Goal: Transaction & Acquisition: Obtain resource

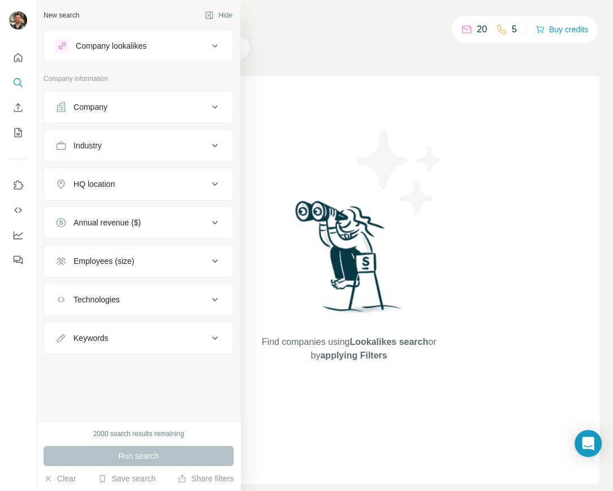
click at [101, 144] on div "Industry" at bounding box center [88, 145] width 28 height 11
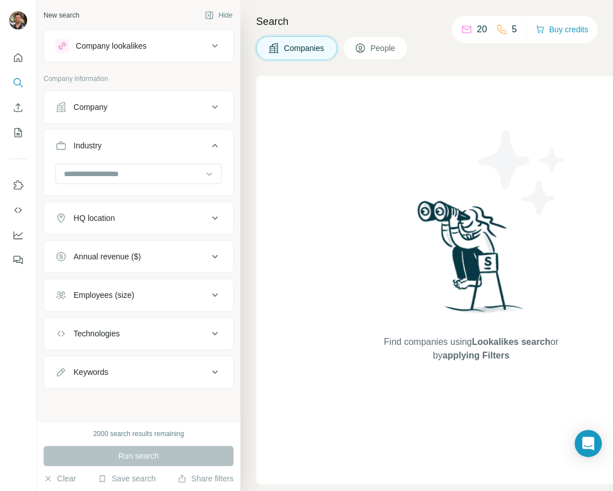
click at [97, 52] on div "Company lookalikes" at bounding box center [131, 46] width 153 height 14
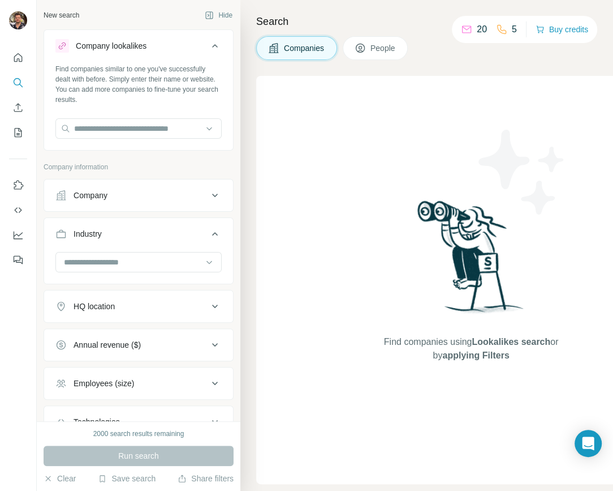
click at [97, 196] on div "Company" at bounding box center [91, 195] width 34 height 11
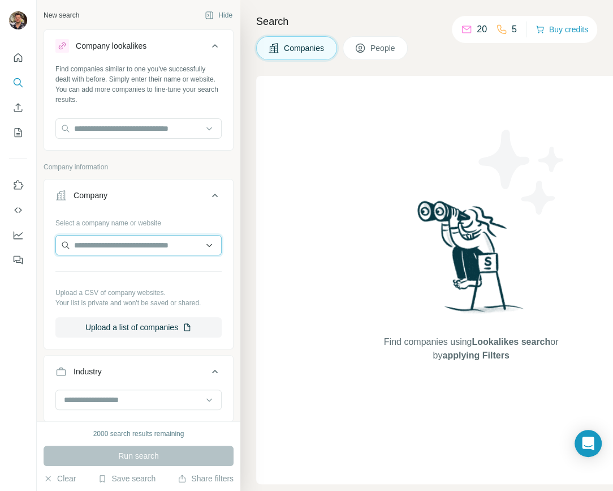
click at [94, 243] on input "text" at bounding box center [138, 245] width 166 height 20
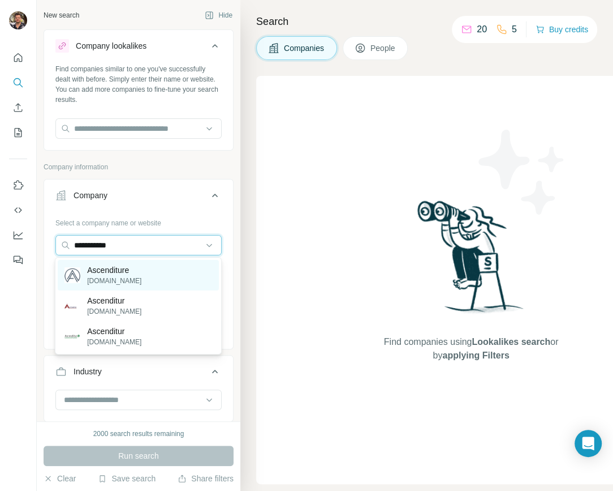
type input "**********"
click at [104, 273] on p "Ascenditure" at bounding box center [114, 269] width 54 height 11
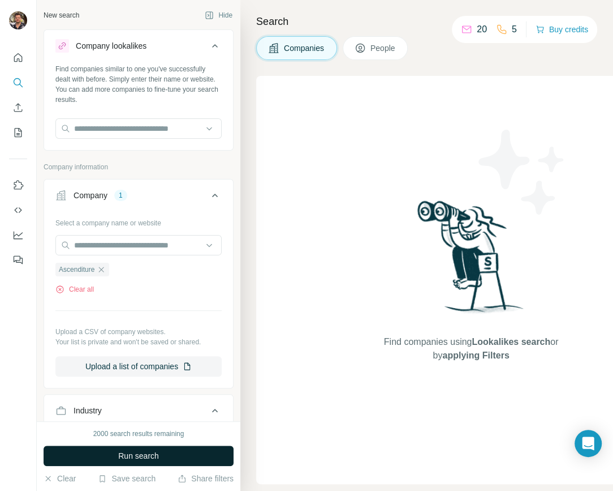
click at [137, 396] on span "Run search" at bounding box center [138, 455] width 41 height 11
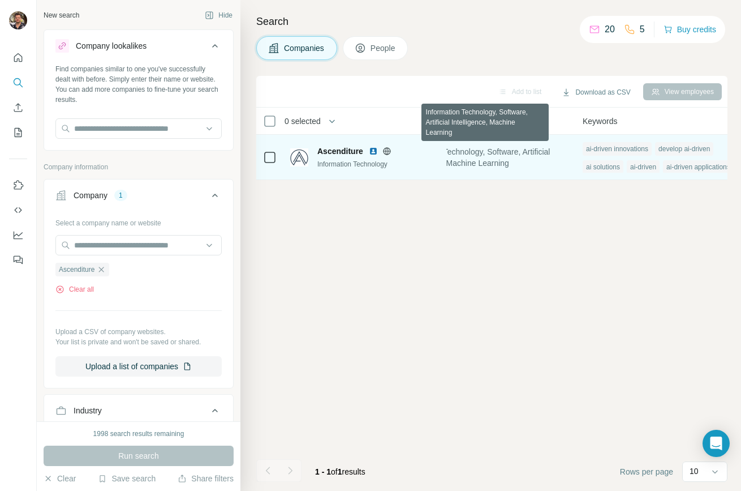
scroll to position [0, 882]
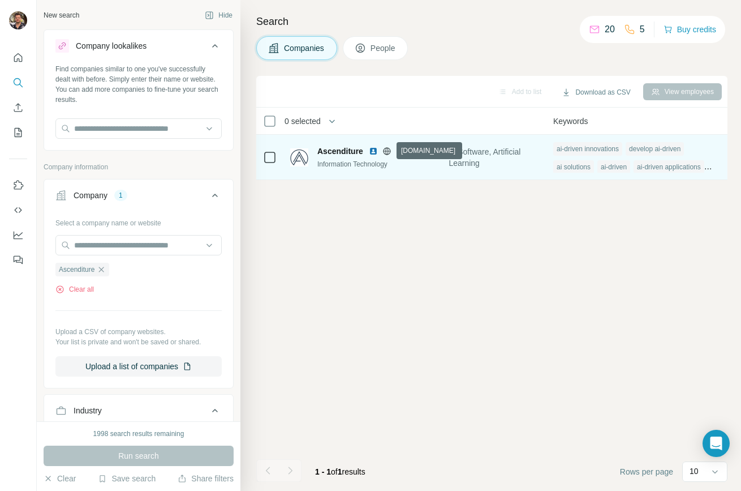
click at [387, 148] on icon at bounding box center [387, 151] width 9 height 9
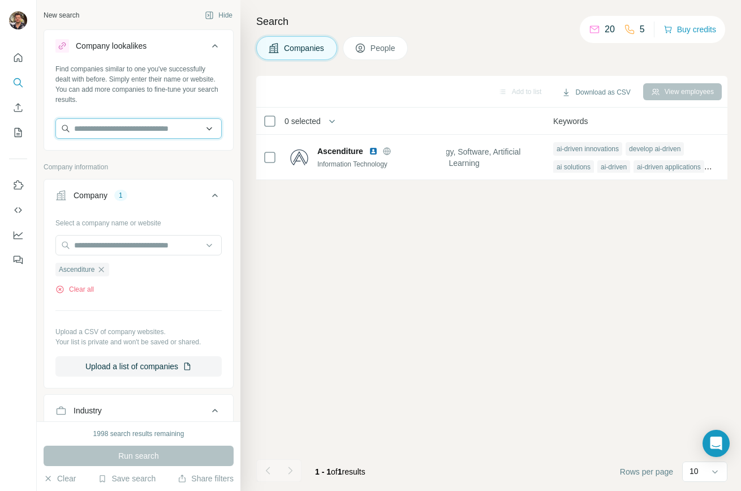
click at [127, 132] on input "text" at bounding box center [138, 128] width 166 height 20
paste input "**********"
type input "**********"
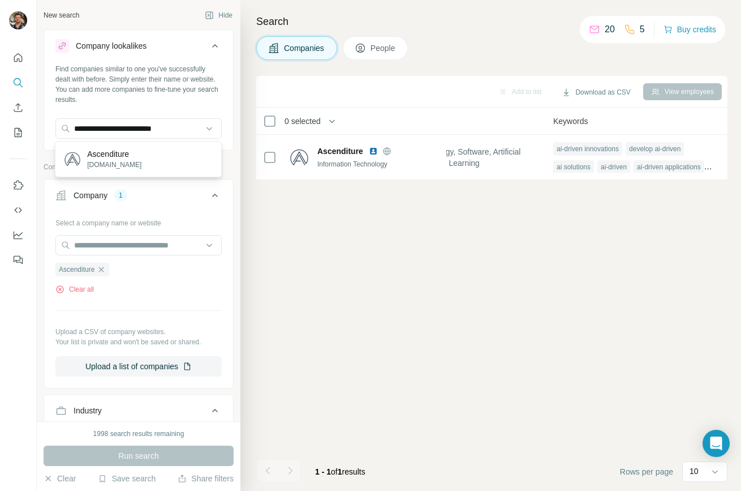
click at [130, 152] on p "Ascenditure" at bounding box center [114, 153] width 54 height 11
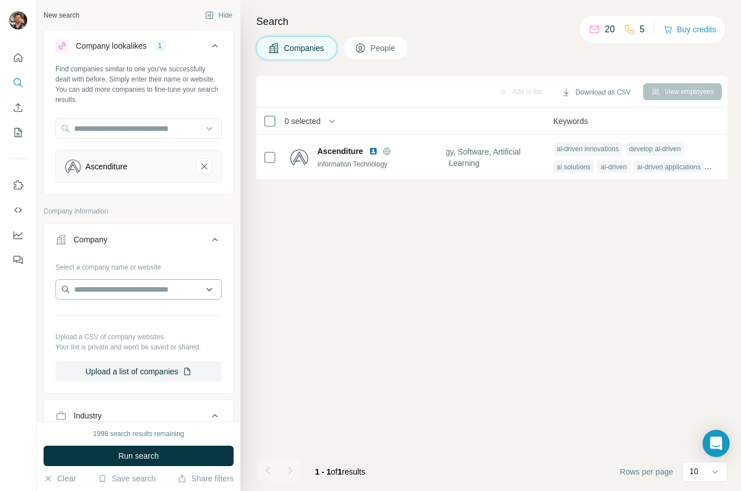
scroll to position [40, 0]
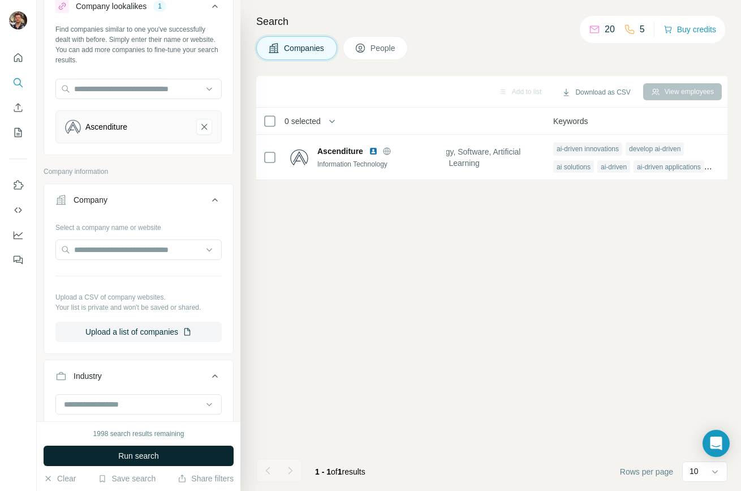
click at [144, 396] on span "Run search" at bounding box center [138, 455] width 41 height 11
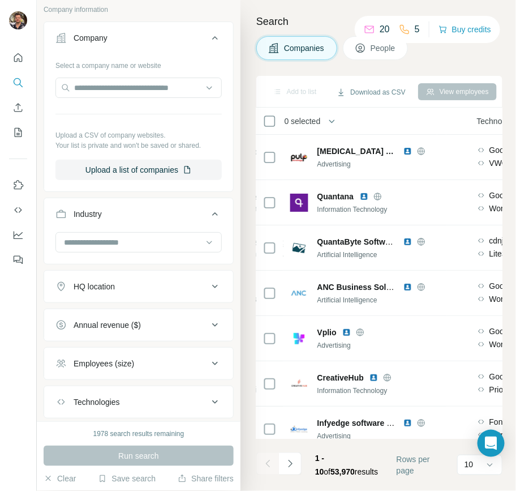
scroll to position [211, 0]
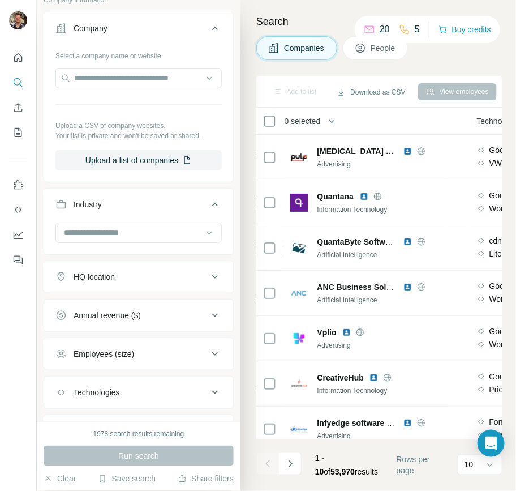
click at [126, 348] on div "Employees (size)" at bounding box center [104, 353] width 61 height 11
click at [61, 396] on icon at bounding box center [62, 400] width 14 height 14
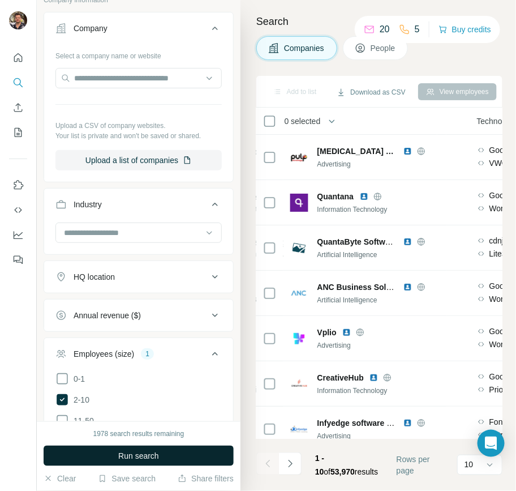
click at [111, 396] on button "Run search" at bounding box center [139, 455] width 190 height 20
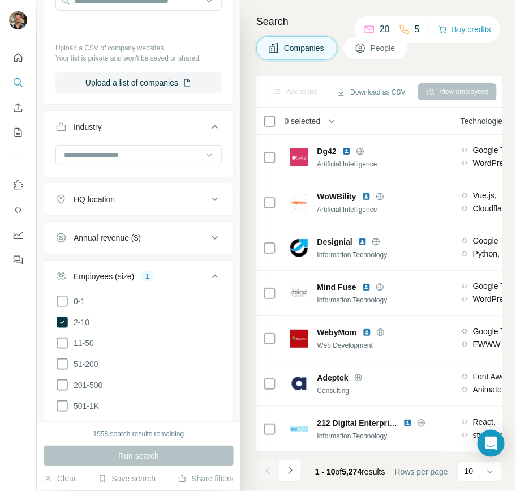
scroll to position [313, 0]
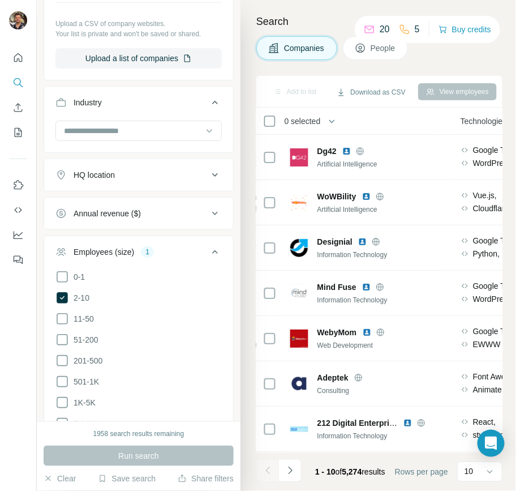
click at [175, 239] on button "Employees (size) 1" at bounding box center [138, 254] width 189 height 32
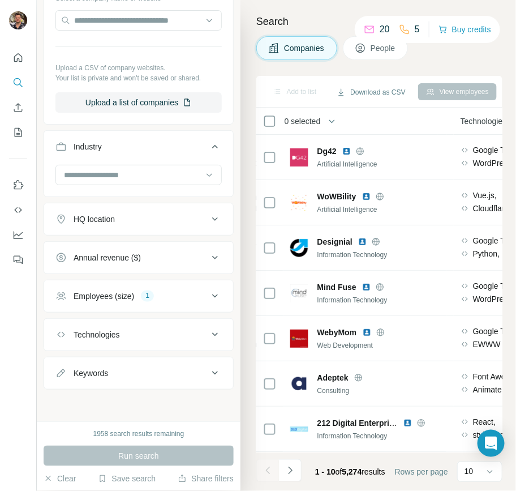
scroll to position [264, 0]
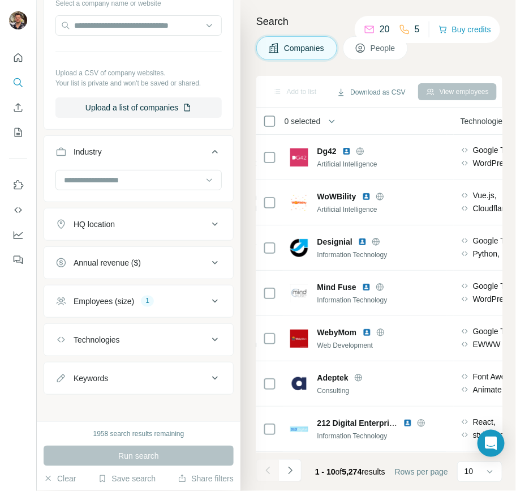
click at [158, 372] on div "Keywords" at bounding box center [131, 377] width 153 height 11
click at [101, 396] on input "text" at bounding box center [127, 406] width 144 height 20
type input "**********"
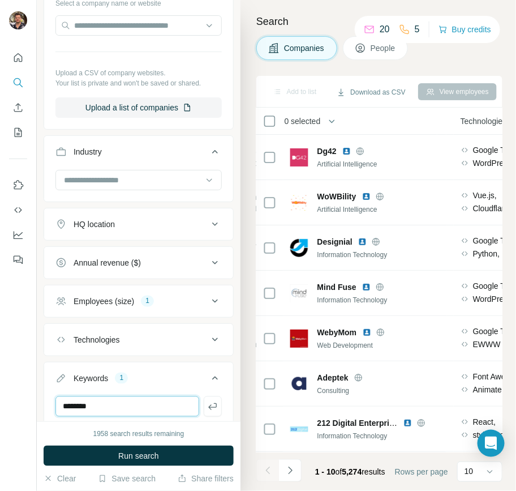
type input "********"
type input "*"
type input "**********"
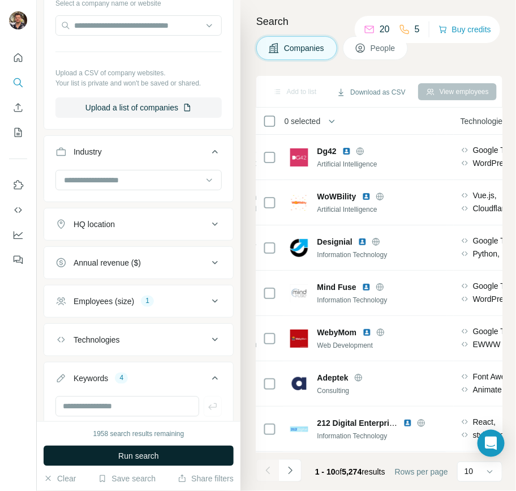
click at [140, 396] on span "Run search" at bounding box center [138, 455] width 41 height 11
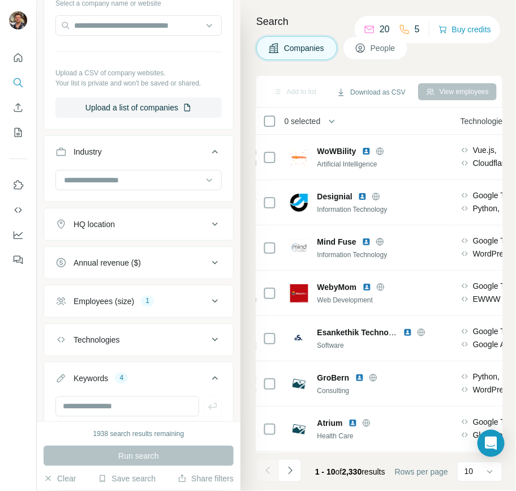
scroll to position [278, 0]
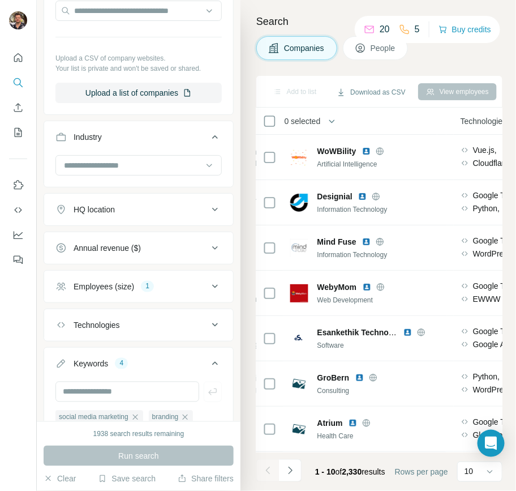
click at [133, 219] on button "HQ location" at bounding box center [138, 209] width 189 height 27
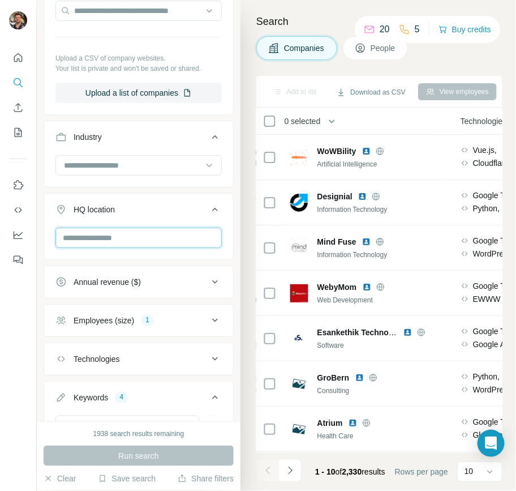
click at [114, 231] on input "text" at bounding box center [138, 237] width 166 height 20
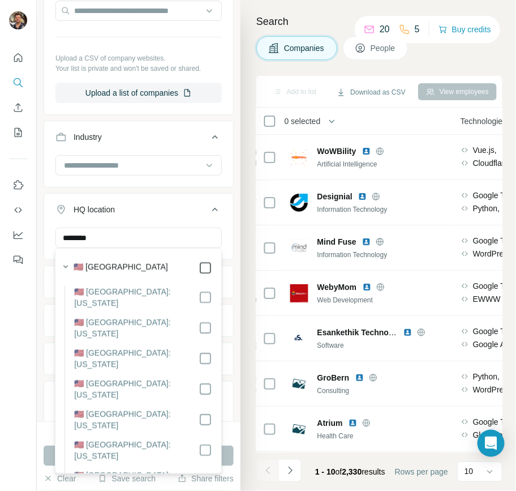
click at [211, 268] on icon at bounding box center [206, 268] width 14 height 14
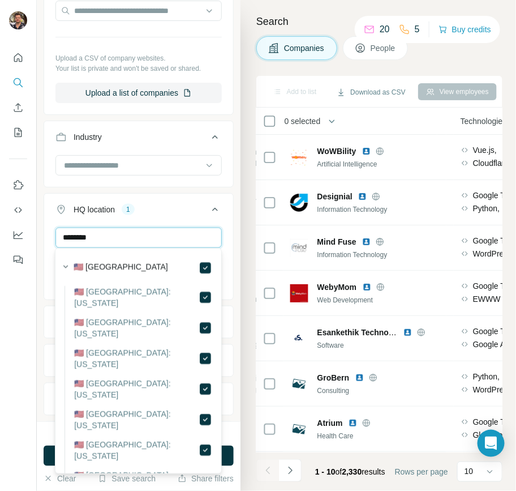
click at [162, 238] on input "********" at bounding box center [138, 237] width 166 height 20
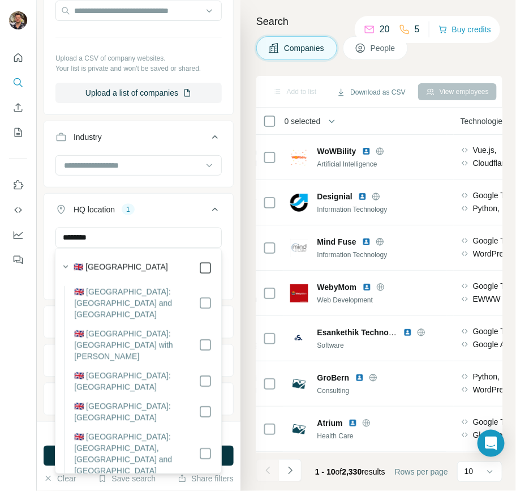
click at [208, 261] on icon at bounding box center [206, 268] width 14 height 14
click at [127, 240] on input "********" at bounding box center [138, 237] width 166 height 20
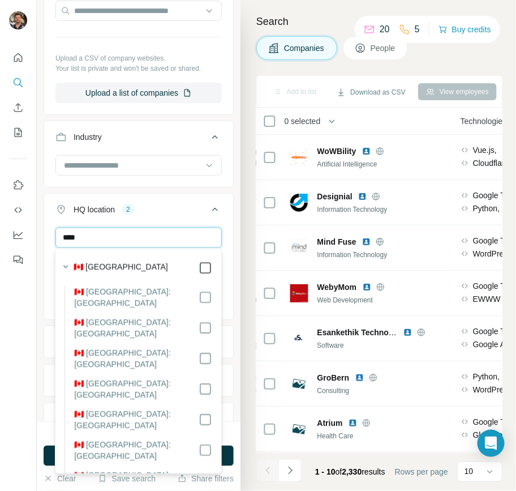
type input "****"
click at [39, 331] on div "New search Hide Company lookalikes 1 Find companies similar to one you've succe…" at bounding box center [139, 210] width 204 height 421
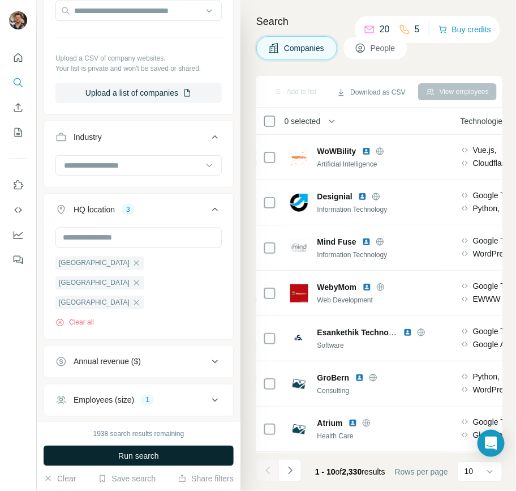
click at [108, 396] on button "Run search" at bounding box center [139, 455] width 190 height 20
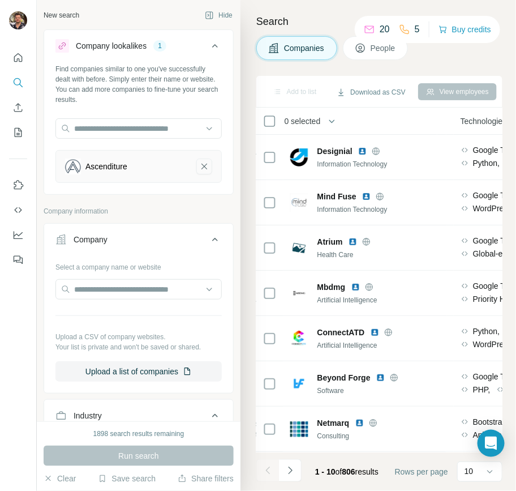
click at [208, 163] on icon "Ascenditure-remove-button" at bounding box center [204, 166] width 10 height 11
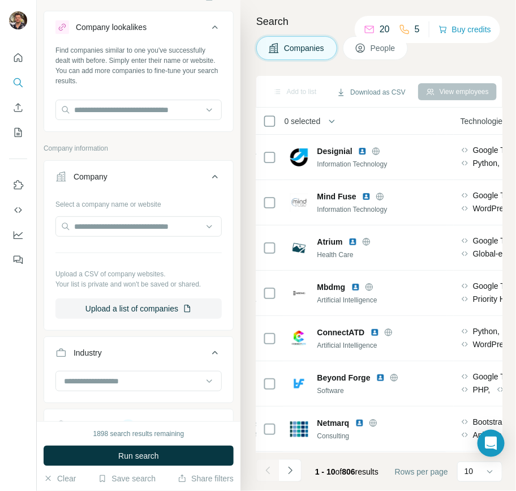
scroll to position [28, 0]
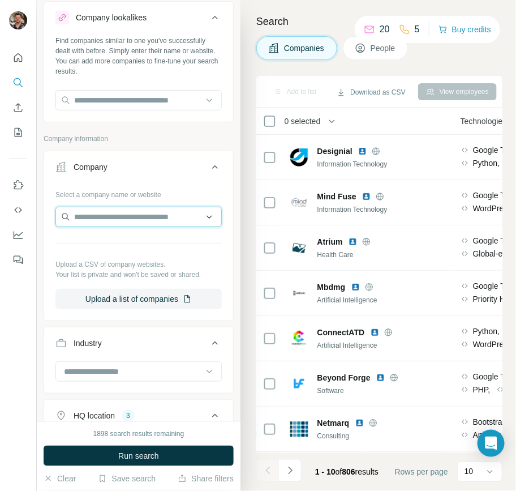
click at [112, 216] on input "text" at bounding box center [138, 217] width 166 height 20
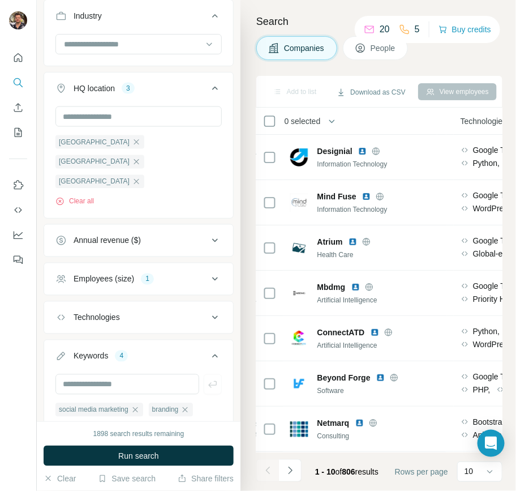
scroll to position [359, 0]
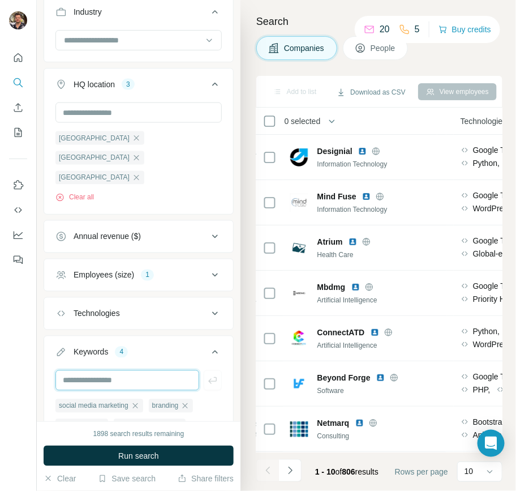
click at [148, 370] on input "text" at bounding box center [127, 380] width 144 height 20
paste input "**********"
type input "**********"
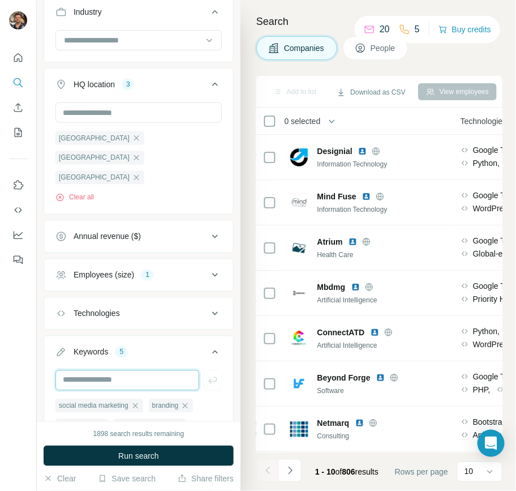
scroll to position [429, 0]
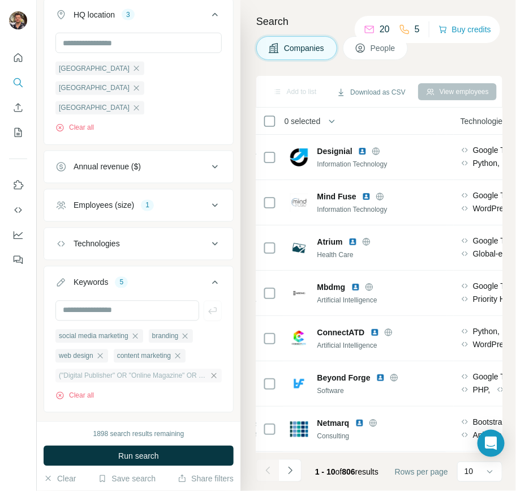
click at [217, 371] on icon "button" at bounding box center [213, 375] width 9 height 9
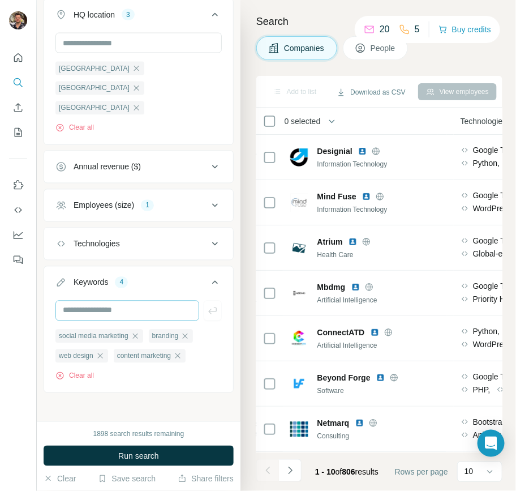
scroll to position [409, 0]
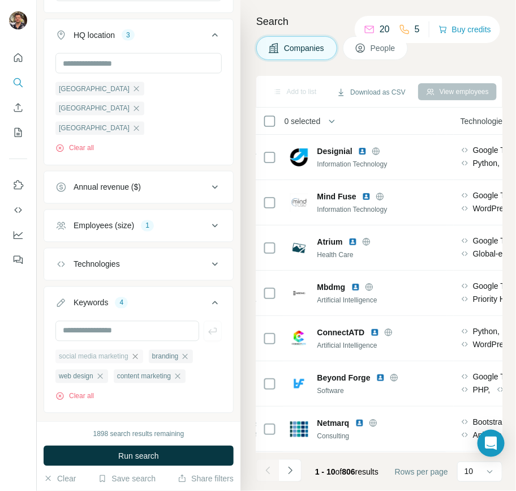
click at [139, 352] on icon "button" at bounding box center [135, 356] width 9 height 9
click at [154, 352] on icon "button" at bounding box center [149, 356] width 9 height 9
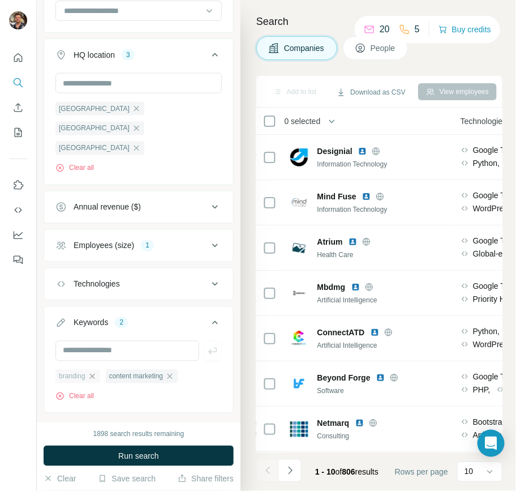
click at [92, 372] on icon "button" at bounding box center [92, 376] width 9 height 9
click at [122, 373] on icon "button" at bounding box center [119, 375] width 5 height 5
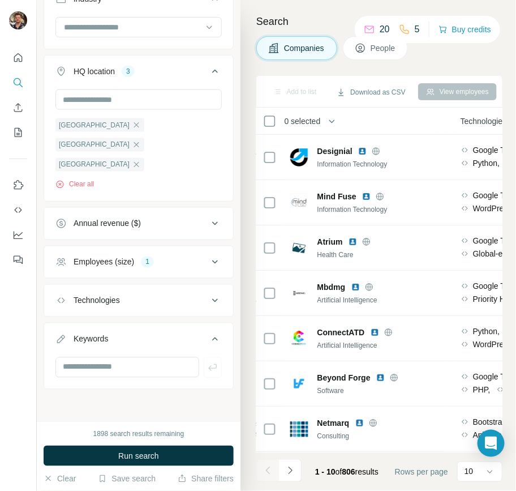
scroll to position [349, 0]
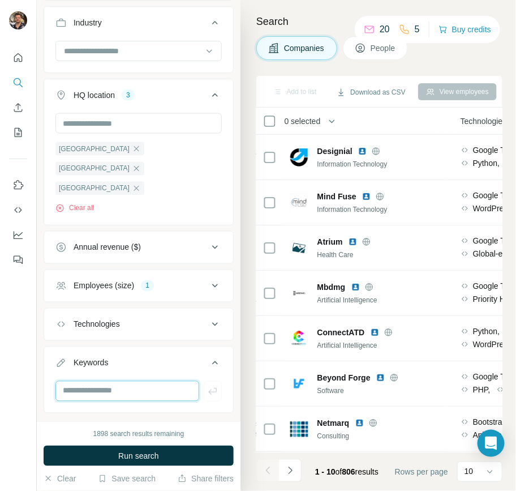
click at [106, 381] on input "text" at bounding box center [127, 391] width 144 height 20
type input "**********"
click at [140, 381] on input "text" at bounding box center [127, 391] width 144 height 20
type input "**********"
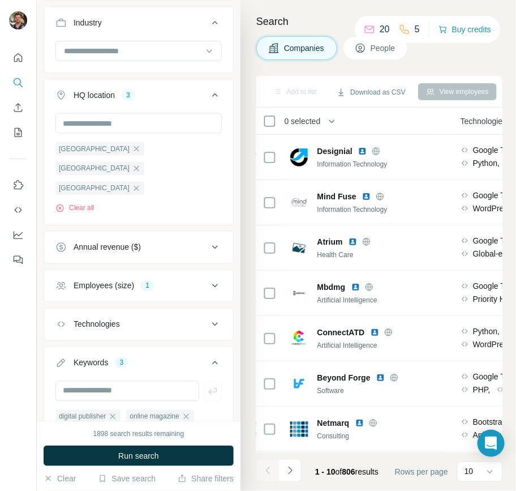
click at [130, 349] on button "Keywords 3" at bounding box center [138, 365] width 189 height 32
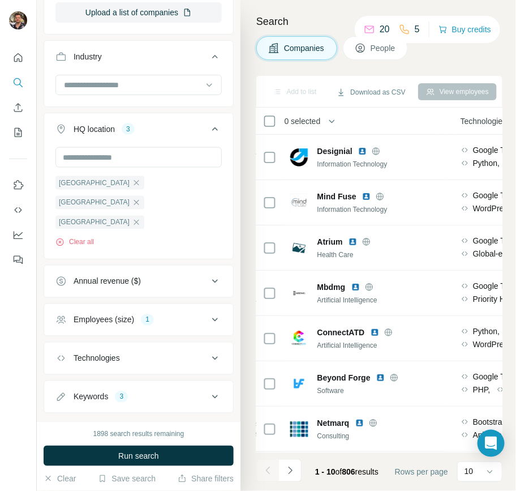
click at [128, 272] on button "Annual revenue ($)" at bounding box center [138, 281] width 189 height 27
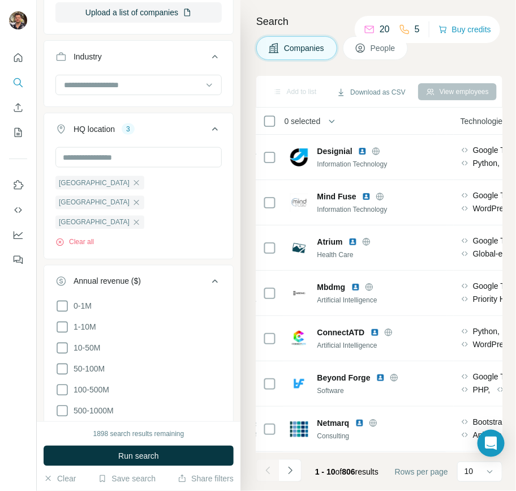
click at [128, 268] on button "Annual revenue ($)" at bounding box center [138, 284] width 189 height 32
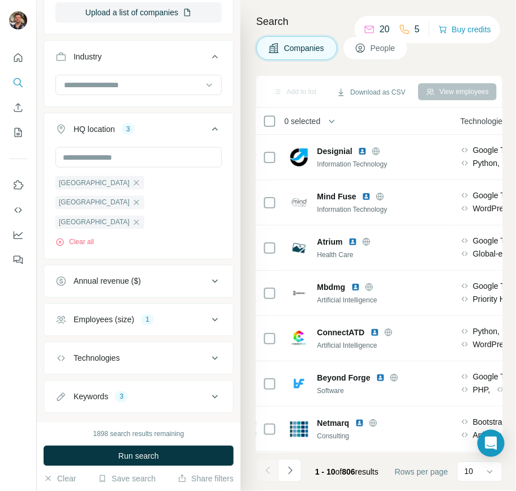
click at [130, 314] on div "Employees (size)" at bounding box center [104, 319] width 61 height 11
click at [134, 391] on div "Keywords 3" at bounding box center [131, 396] width 153 height 11
click at [102, 396] on div "digital publisher online magazine trade publication Clear all" at bounding box center [138, 455] width 166 height 80
click at [106, 396] on input "text" at bounding box center [127, 425] width 144 height 20
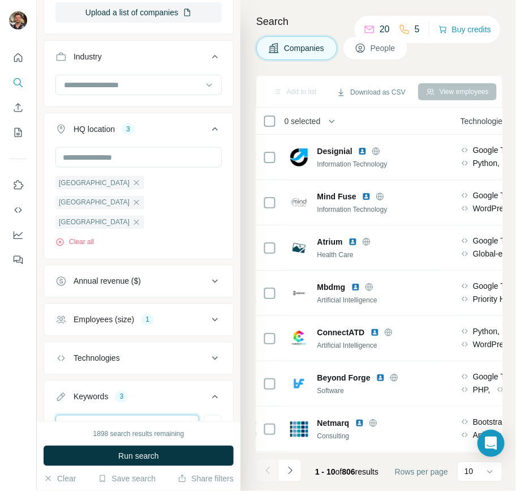
type input "**********"
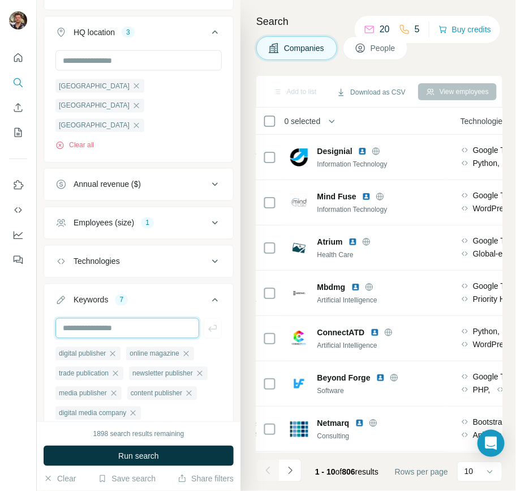
scroll to position [422, 0]
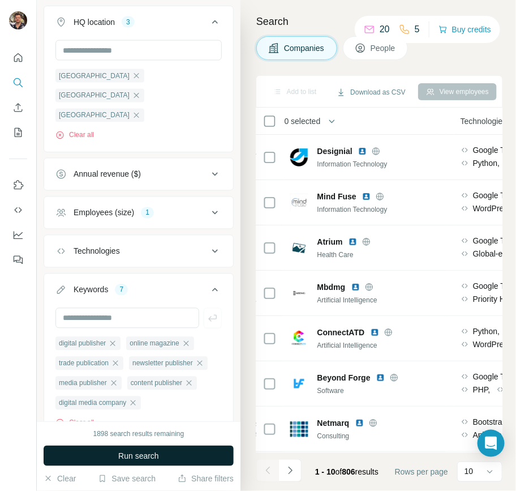
click at [128, 396] on span "Run search" at bounding box center [138, 455] width 41 height 11
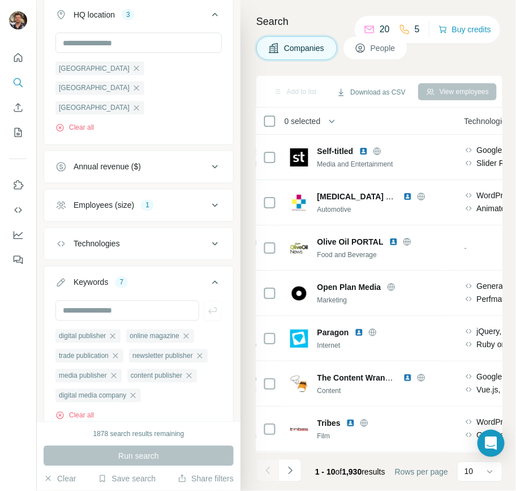
scroll to position [431, 0]
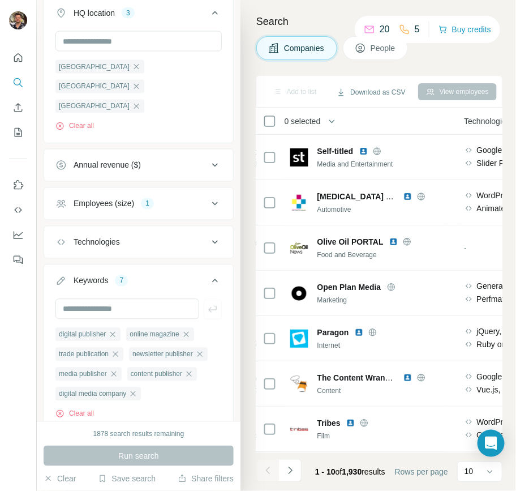
click at [149, 199] on div "1" at bounding box center [147, 204] width 13 height 10
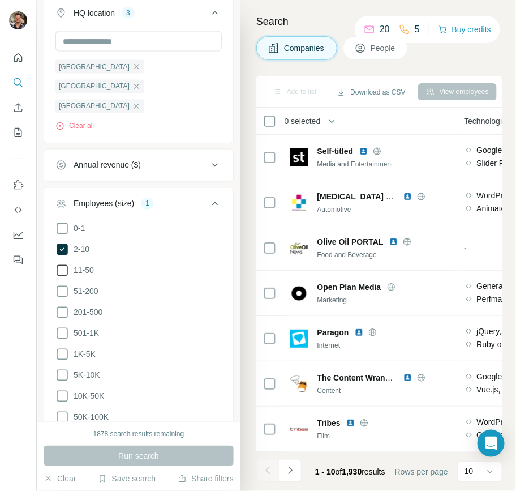
click at [65, 264] on icon at bounding box center [62, 271] width 14 height 14
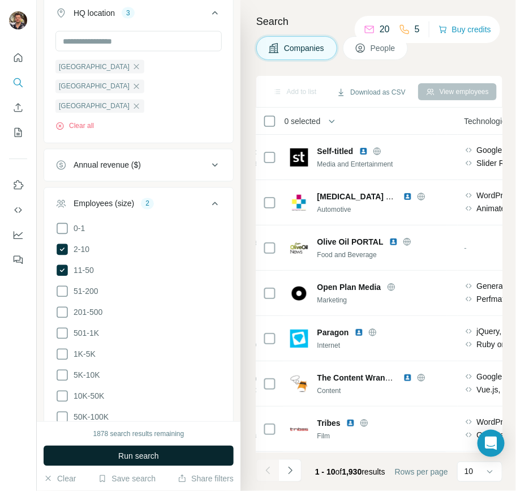
click at [121, 396] on span "Run search" at bounding box center [138, 455] width 41 height 11
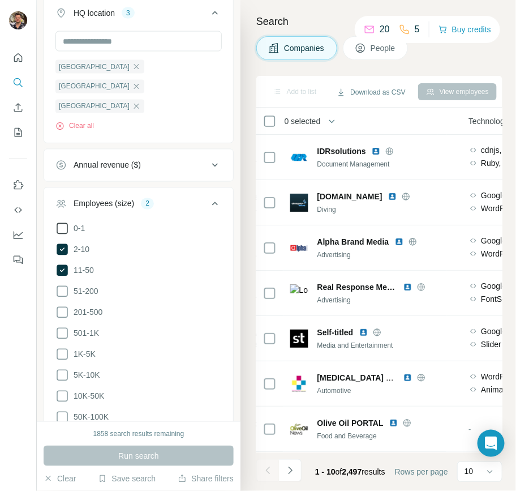
click at [64, 223] on icon at bounding box center [62, 228] width 11 height 11
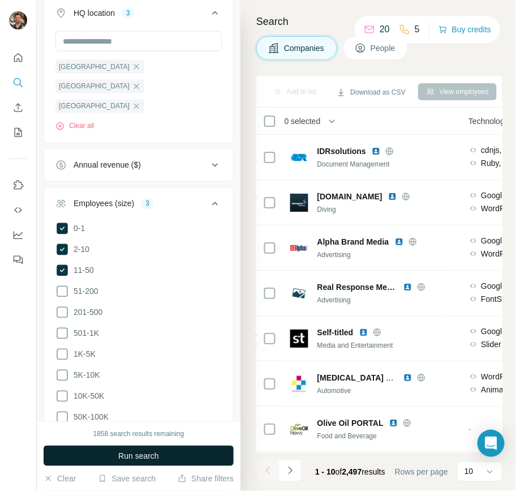
click at [147, 396] on span "Run search" at bounding box center [138, 455] width 41 height 11
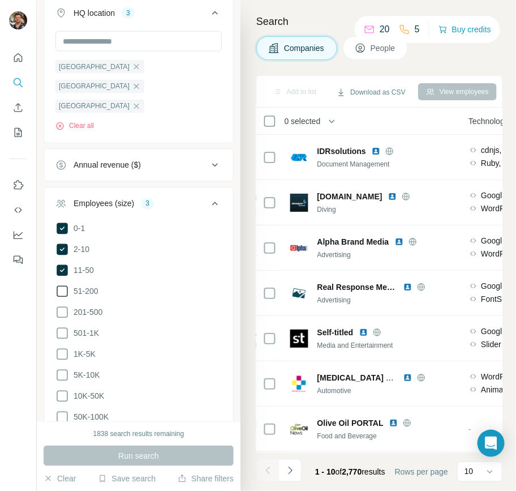
click at [59, 285] on icon at bounding box center [62, 292] width 14 height 14
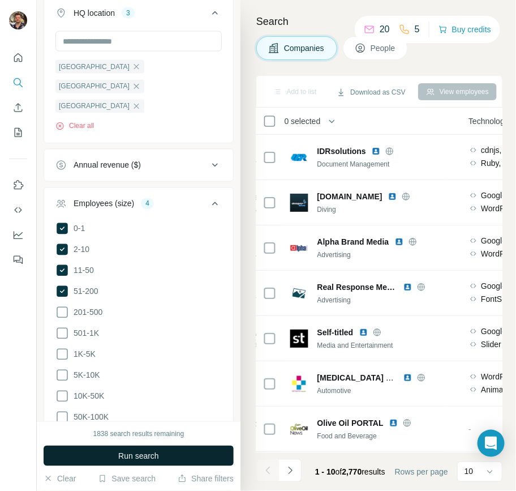
click at [148, 396] on span "Run search" at bounding box center [138, 455] width 41 height 11
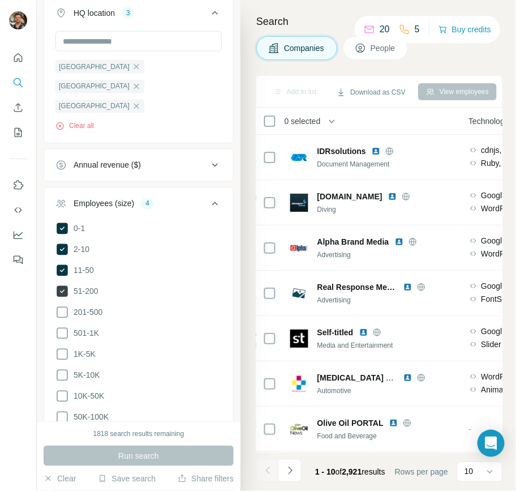
click at [65, 286] on icon at bounding box center [62, 291] width 11 height 11
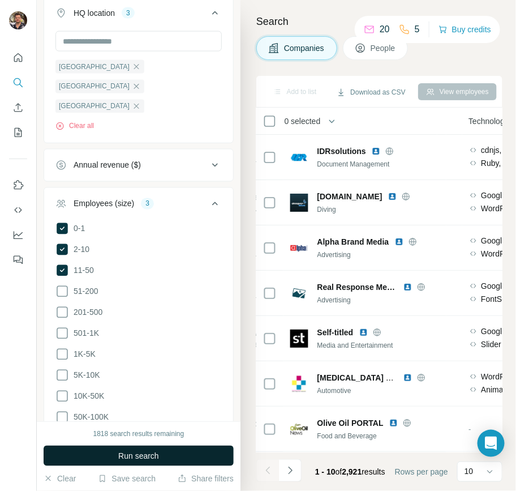
click at [107, 396] on button "Run search" at bounding box center [139, 455] width 190 height 20
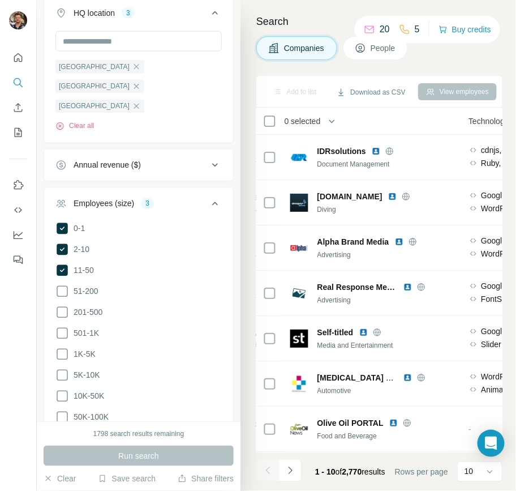
click at [115, 160] on div "Annual revenue ($)" at bounding box center [107, 165] width 67 height 11
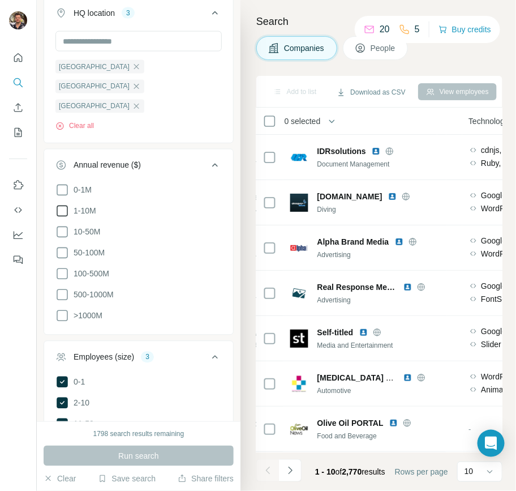
click at [62, 204] on icon at bounding box center [62, 211] width 14 height 14
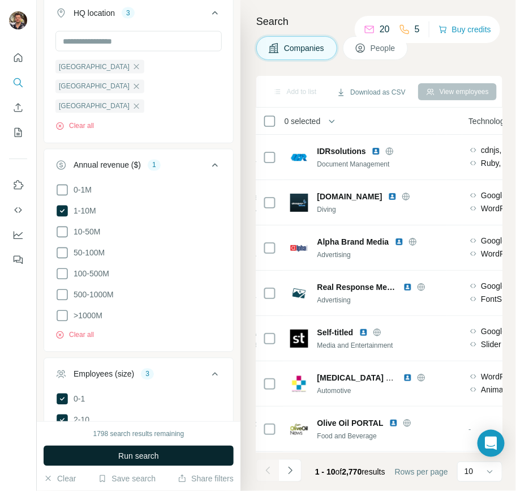
click at [122, 396] on span "Run search" at bounding box center [138, 455] width 41 height 11
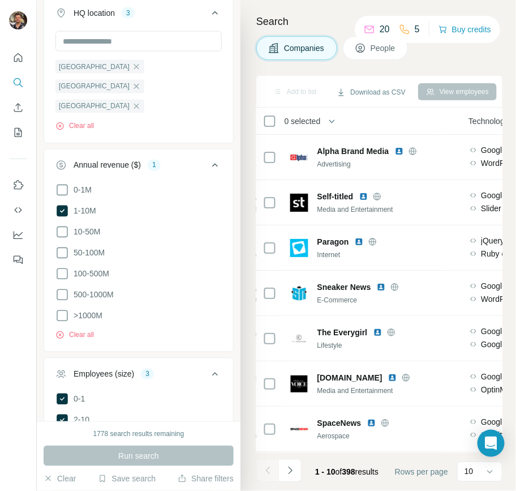
click at [144, 246] on li "50-100M" at bounding box center [138, 253] width 166 height 14
click at [111, 45] on input "text" at bounding box center [138, 41] width 166 height 20
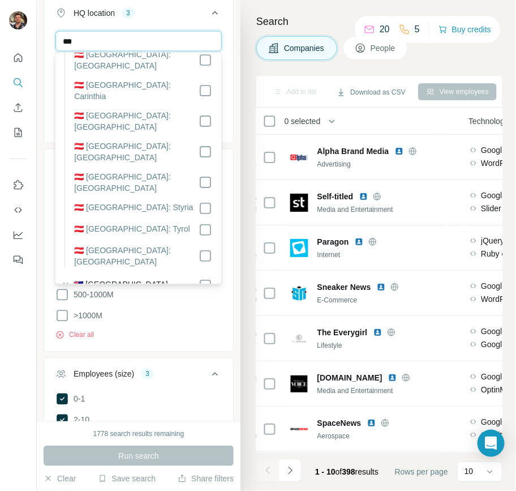
scroll to position [57, 0]
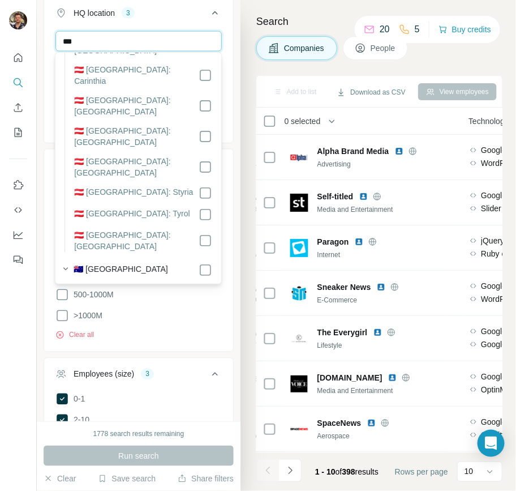
type input "***"
click at [205, 261] on section "🇦🇺 [GEOGRAPHIC_DATA] 🇦🇺 [GEOGRAPHIC_DATA]: [GEOGRAPHIC_DATA] 🇦🇺 [GEOGRAPHIC_DAT…" at bounding box center [135, 393] width 154 height 264
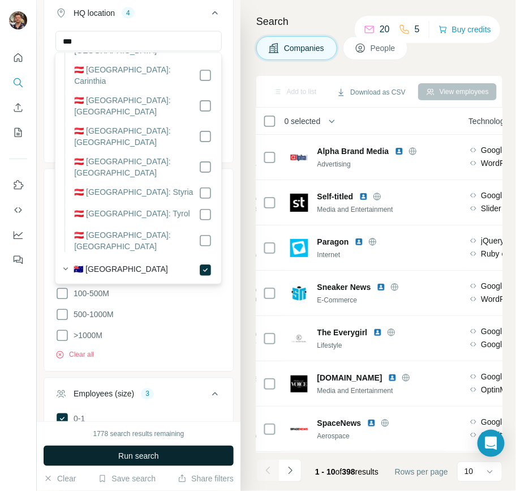
click at [146, 396] on span "Run search" at bounding box center [138, 455] width 41 height 11
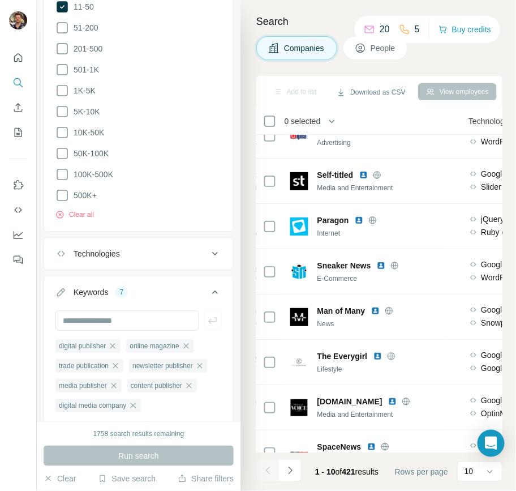
scroll to position [884, 0]
click at [102, 248] on div "Technologies" at bounding box center [97, 253] width 46 height 11
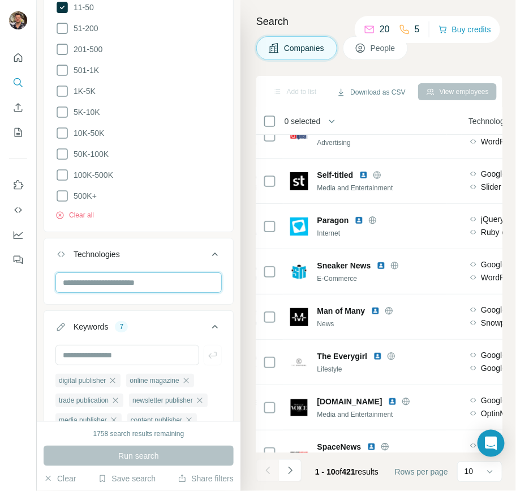
click at [108, 272] on input "text" at bounding box center [138, 282] width 166 height 20
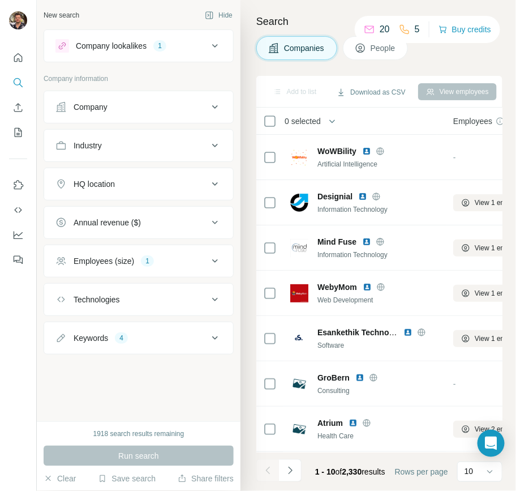
click at [68, 15] on div "New search" at bounding box center [62, 15] width 36 height 10
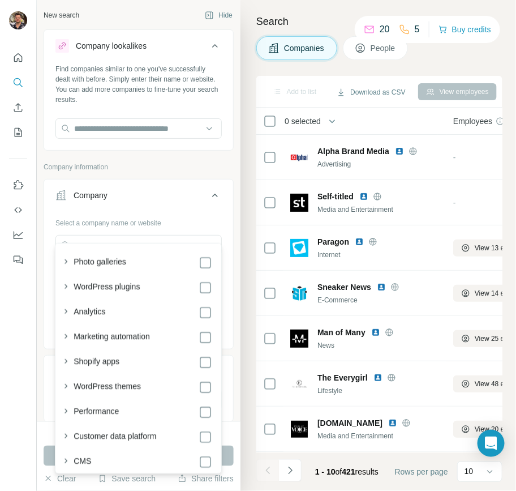
scroll to position [57, 0]
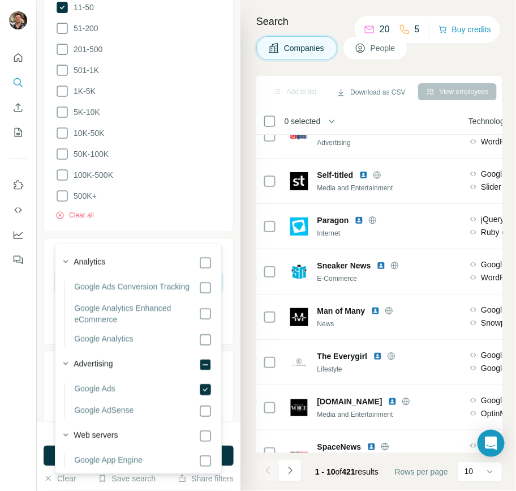
click at [111, 272] on input "********" at bounding box center [138, 282] width 166 height 20
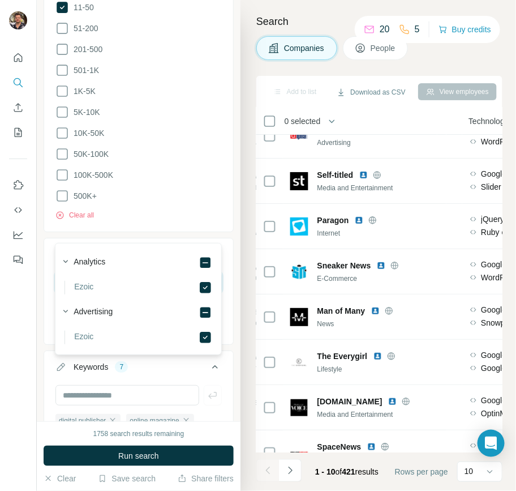
click at [106, 272] on input "*****" at bounding box center [138, 282] width 166 height 20
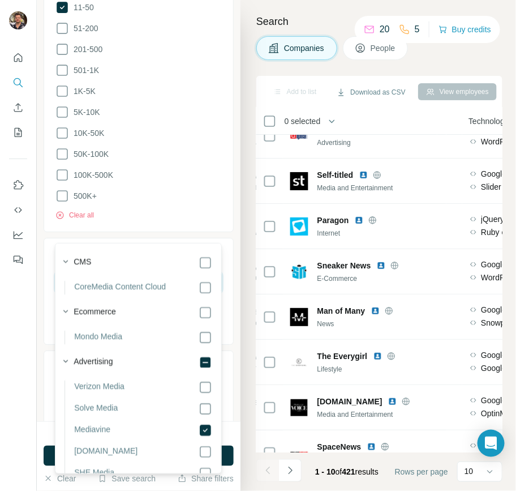
click at [124, 272] on input "*****" at bounding box center [138, 282] width 166 height 20
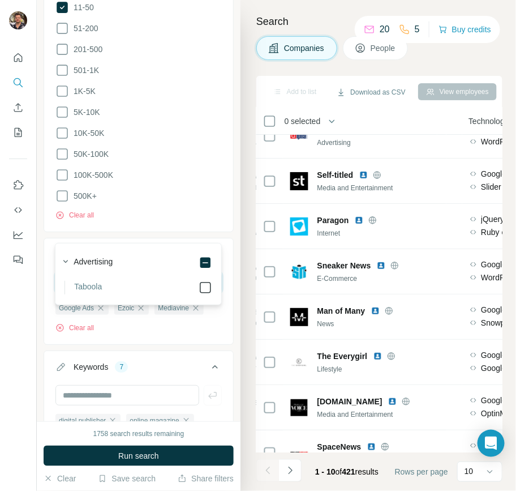
type input "******"
click at [113, 263] on label "Advertising" at bounding box center [93, 263] width 39 height 14
click at [63, 263] on icon "button" at bounding box center [65, 261] width 11 height 11
click at [87, 272] on input "******" at bounding box center [138, 282] width 166 height 20
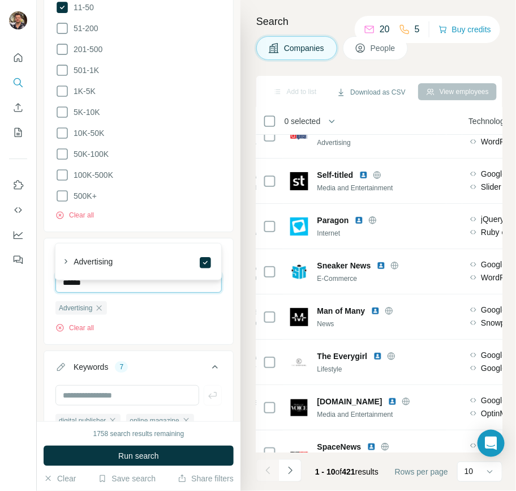
click at [87, 272] on input "******" at bounding box center [138, 282] width 166 height 20
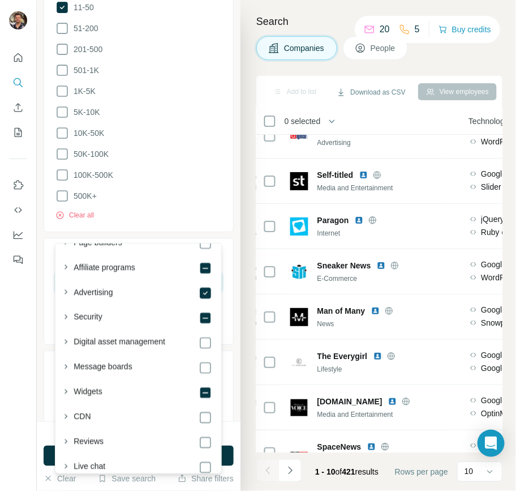
scroll to position [446, 0]
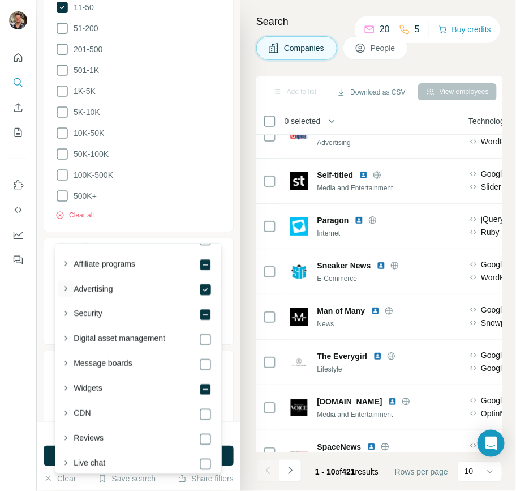
click at [66, 283] on icon "button" at bounding box center [65, 288] width 11 height 11
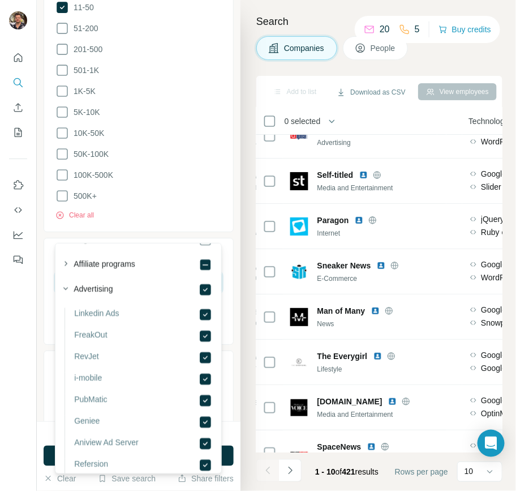
click at [102, 272] on input "text" at bounding box center [138, 282] width 166 height 20
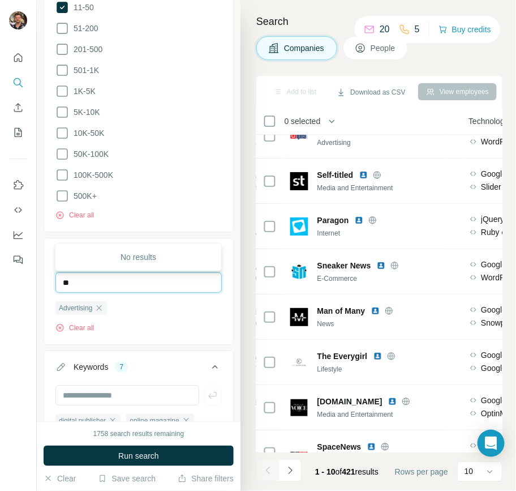
type input "*"
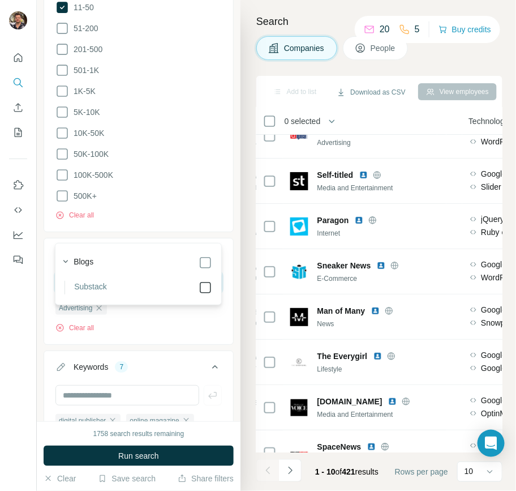
type input "*****"
click at [81, 267] on label "Blogs" at bounding box center [84, 263] width 20 height 14
click at [67, 260] on icon "button" at bounding box center [65, 261] width 5 height 3
click at [67, 260] on icon "button" at bounding box center [66, 261] width 3 height 5
click at [91, 255] on div "Blogs" at bounding box center [135, 261] width 154 height 16
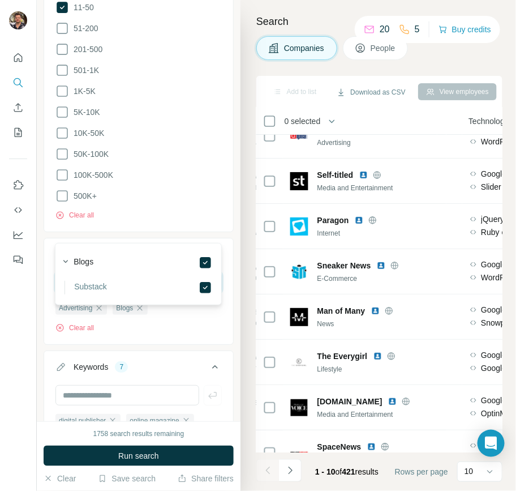
click at [87, 272] on input "*****" at bounding box center [138, 282] width 166 height 20
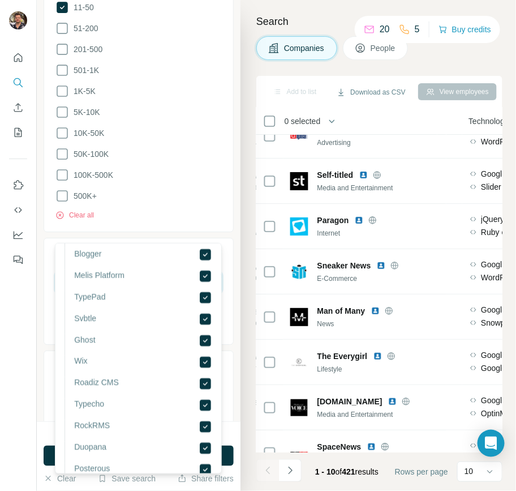
scroll to position [558, 0]
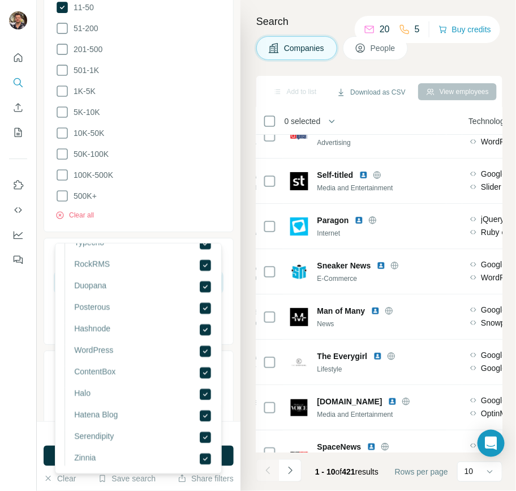
click at [86, 272] on input "****" at bounding box center [138, 282] width 166 height 20
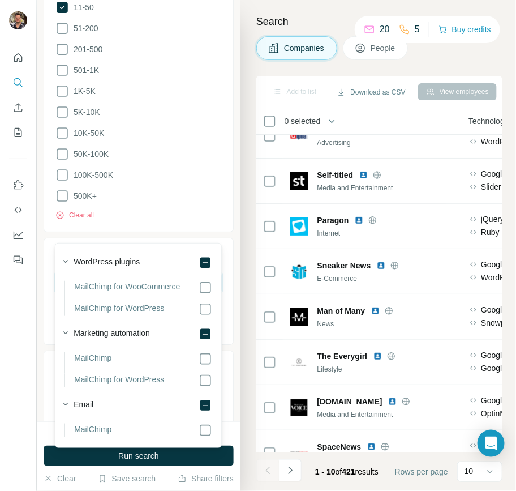
scroll to position [0, 0]
click at [206, 436] on icon at bounding box center [206, 430] width 14 height 14
click at [84, 272] on input "*****" at bounding box center [138, 282] width 166 height 20
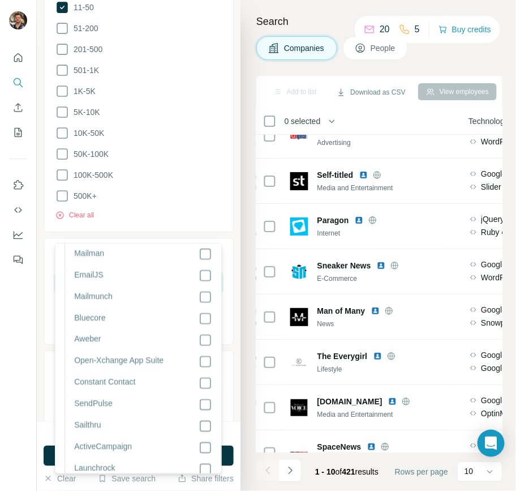
scroll to position [147, 0]
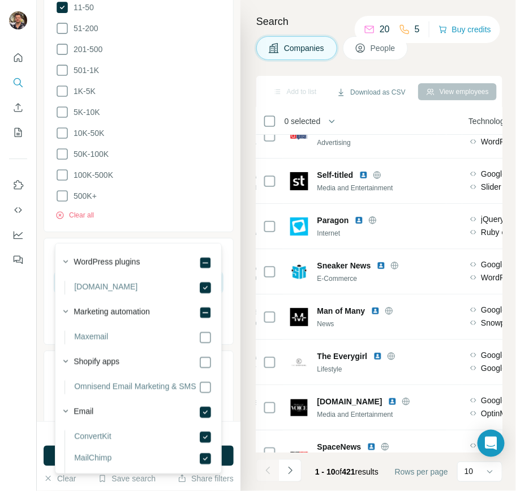
click at [97, 272] on input "*****" at bounding box center [138, 282] width 166 height 20
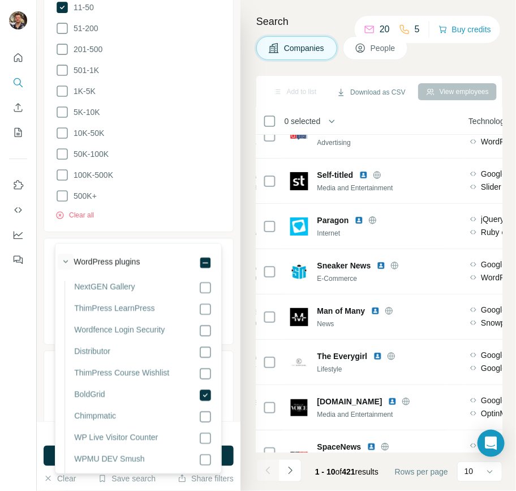
click at [62, 259] on icon "button" at bounding box center [65, 261] width 11 height 11
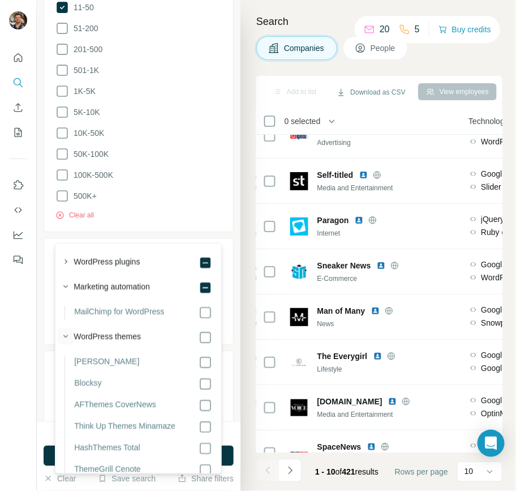
click at [69, 336] on icon "button" at bounding box center [65, 335] width 11 height 11
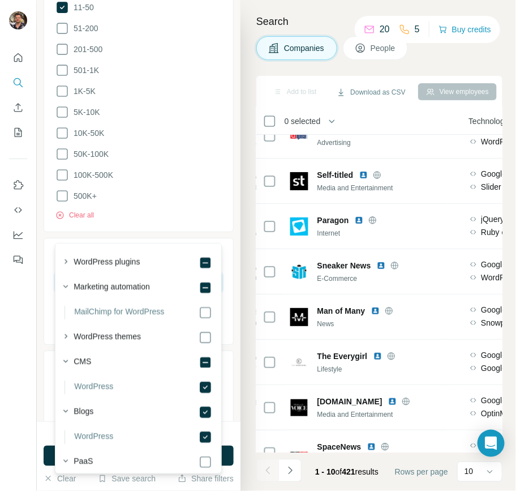
click at [96, 272] on input "******" at bounding box center [138, 282] width 166 height 20
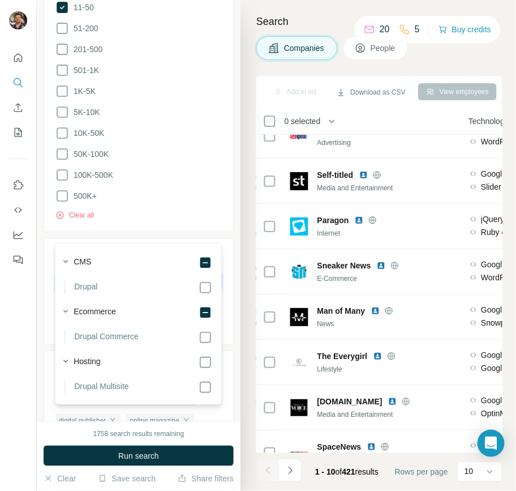
type input "****"
click at [199, 280] on section "CMS Drupal" at bounding box center [135, 273] width 154 height 41
click at [107, 442] on div "1758 search results remaining Run search Clear Save search Share filters" at bounding box center [139, 456] width 204 height 70
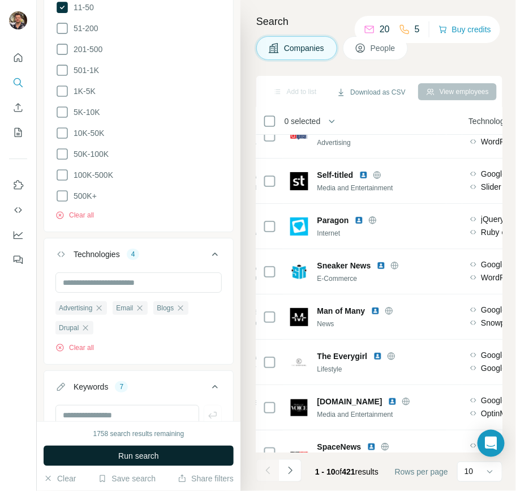
click at [113, 449] on button "Run search" at bounding box center [139, 455] width 190 height 20
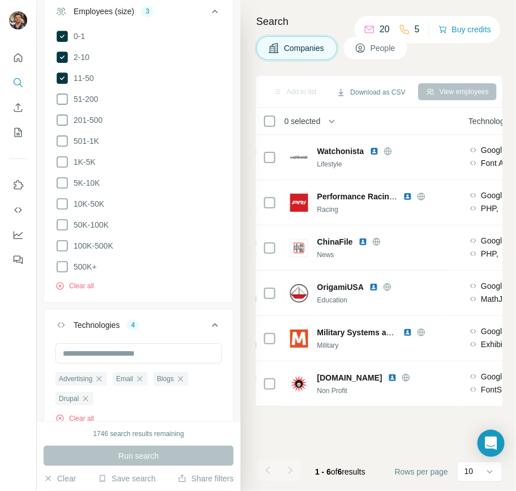
scroll to position [777, 0]
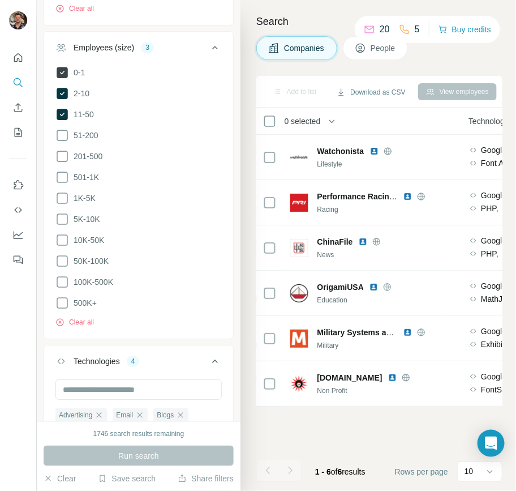
click at [63, 67] on icon at bounding box center [62, 72] width 11 height 11
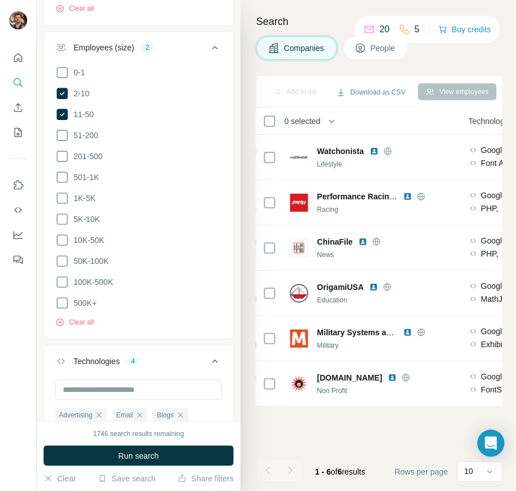
click at [61, 66] on ul "0-1 2-10 11-50 51-200 201-500 501-1K 1K-5K 5K-10K 10K-50K 50K-100K 100K-500K 50…" at bounding box center [138, 188] width 166 height 244
click at [60, 92] on icon at bounding box center [62, 93] width 5 height 3
click at [64, 109] on icon at bounding box center [62, 114] width 11 height 11
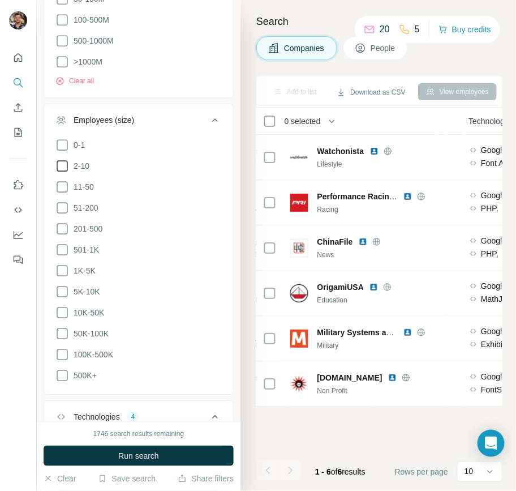
scroll to position [698, 0]
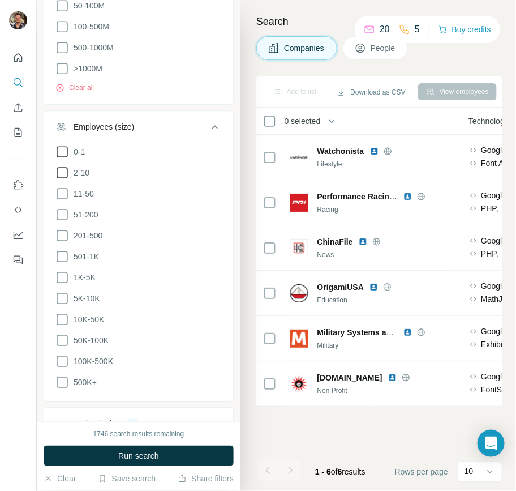
click at [66, 145] on icon at bounding box center [62, 152] width 14 height 14
click at [61, 166] on icon at bounding box center [62, 173] width 14 height 14
click at [67, 188] on icon at bounding box center [62, 193] width 11 height 11
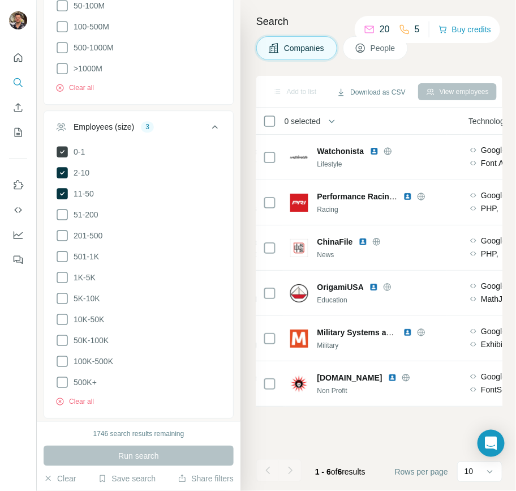
click at [62, 146] on icon at bounding box center [62, 151] width 11 height 11
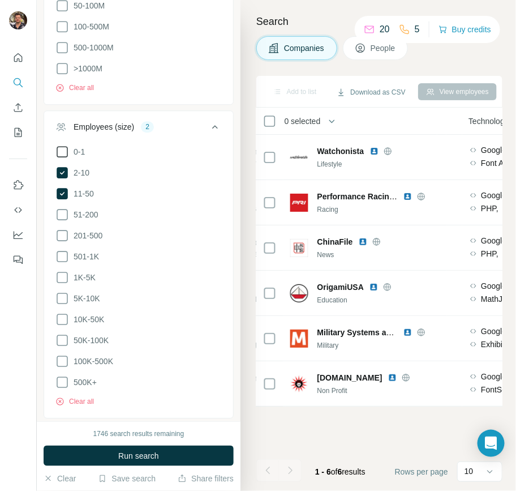
click at [59, 145] on icon at bounding box center [62, 152] width 14 height 14
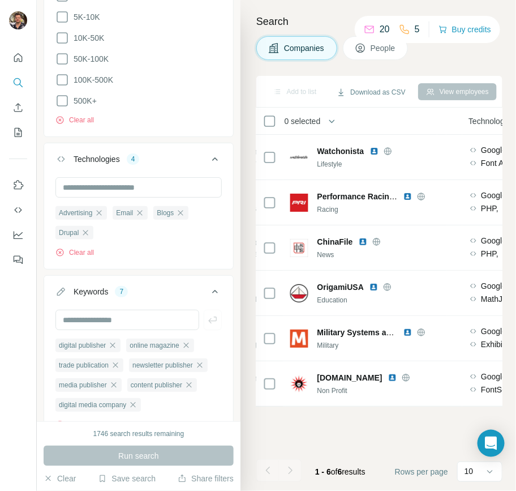
scroll to position [897, 0]
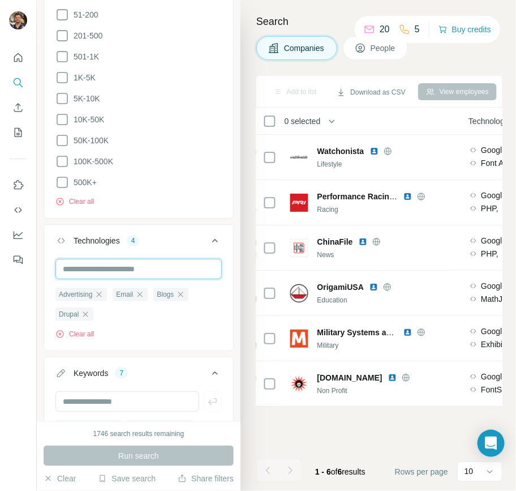
click at [132, 259] on input "text" at bounding box center [138, 269] width 166 height 20
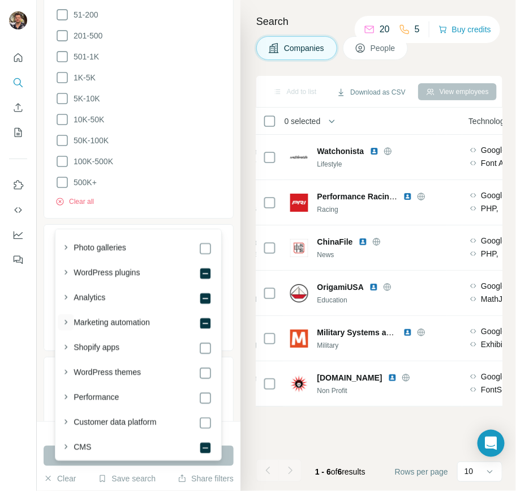
click at [58, 320] on button "button" at bounding box center [66, 322] width 16 height 16
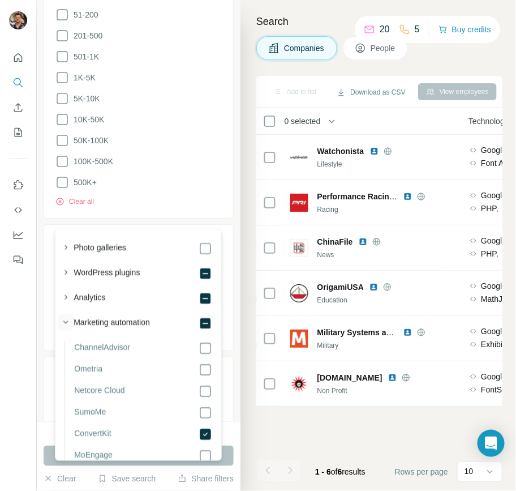
click at [65, 319] on icon "button" at bounding box center [65, 321] width 11 height 11
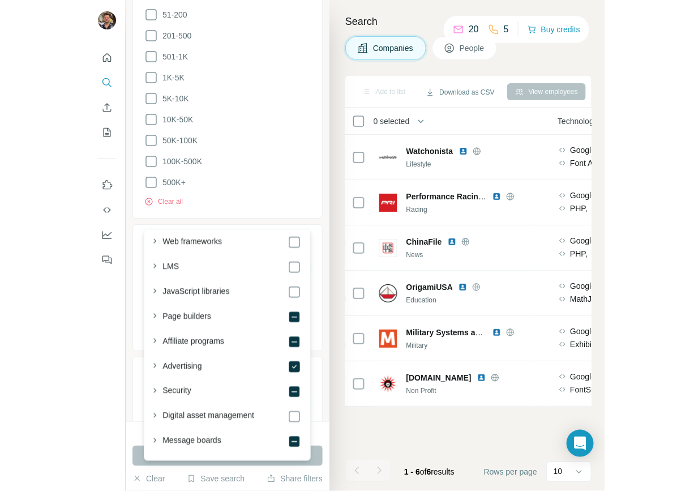
scroll to position [0, 0]
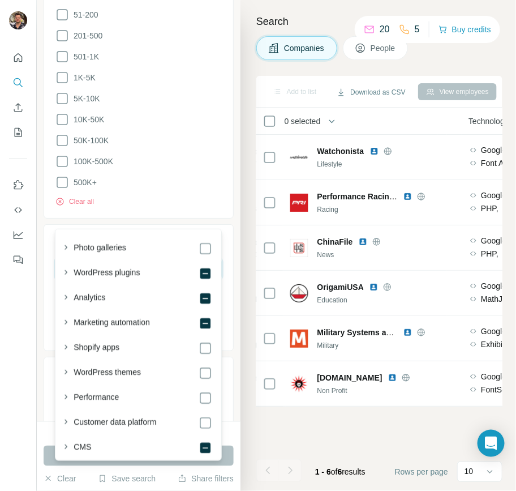
click at [128, 259] on input "text" at bounding box center [138, 269] width 166 height 20
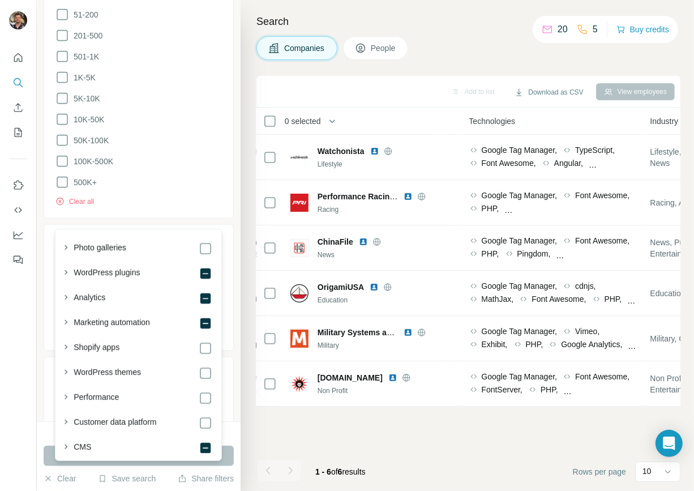
click at [160, 224] on div "Technologies 4 Advertising Email Blogs Drupal Clear all" at bounding box center [139, 287] width 190 height 127
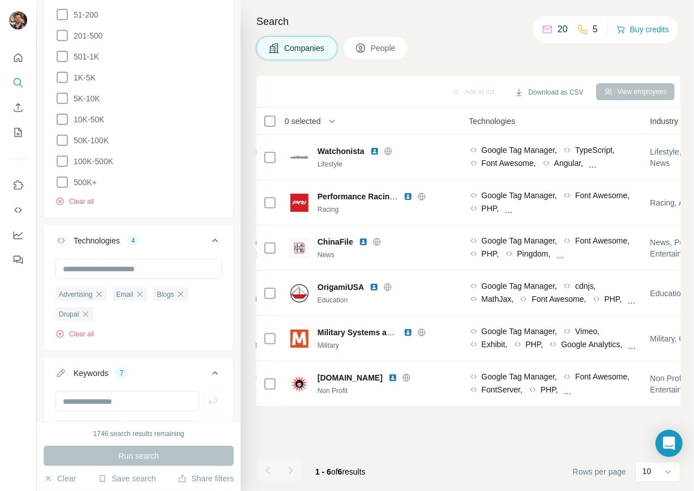
click at [179, 235] on div "Technologies 4" at bounding box center [131, 240] width 153 height 11
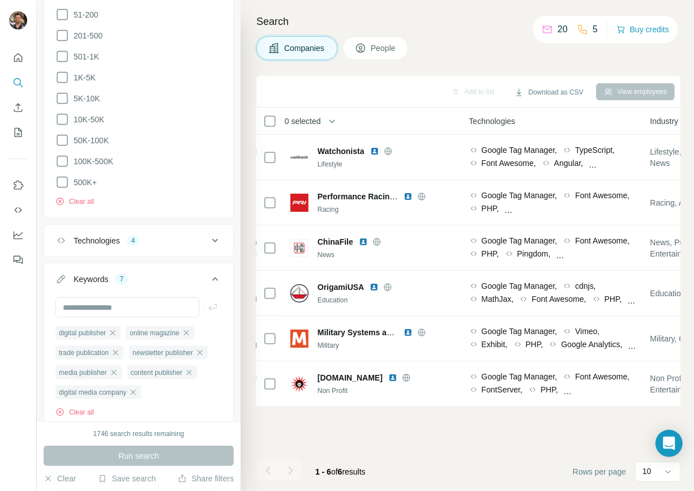
scroll to position [884, 0]
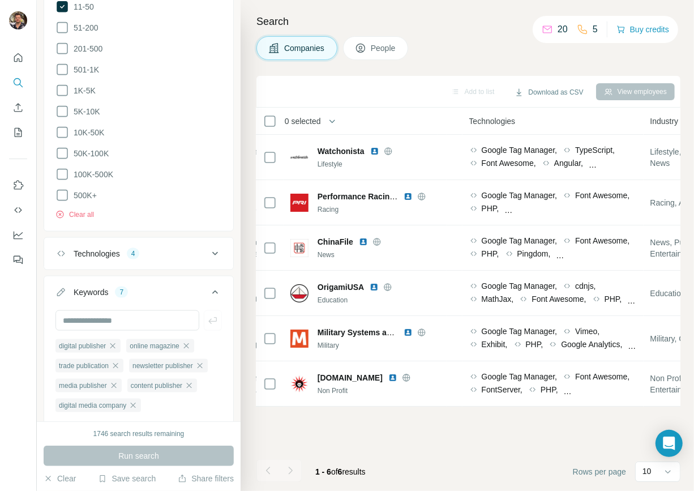
click at [179, 248] on div "Technologies 4" at bounding box center [131, 253] width 153 height 11
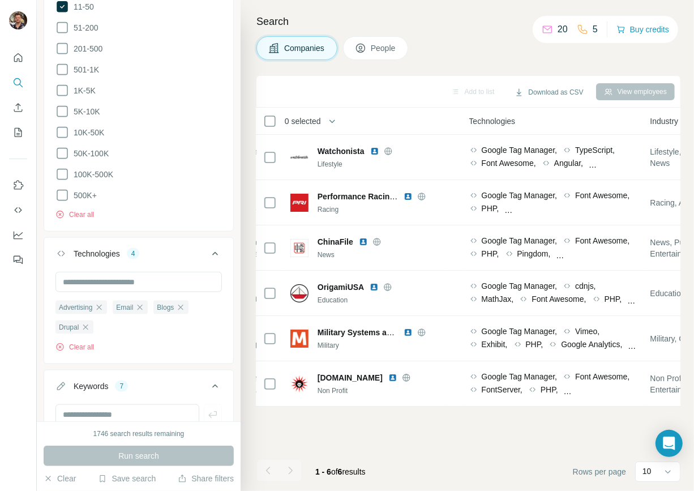
scroll to position [897, 0]
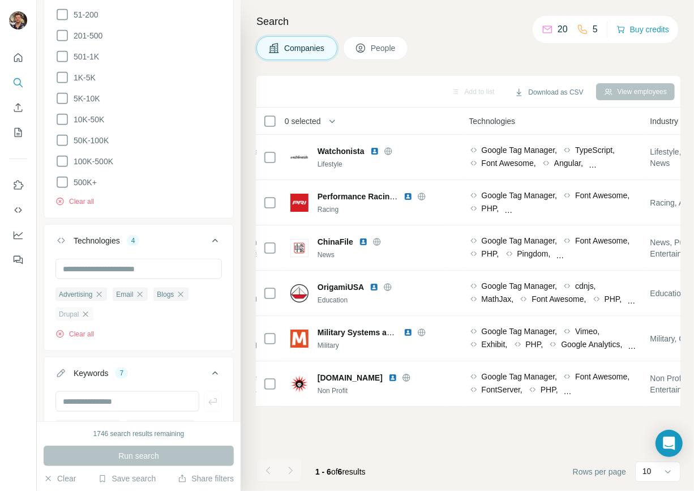
click at [89, 310] on icon "button" at bounding box center [85, 314] width 9 height 9
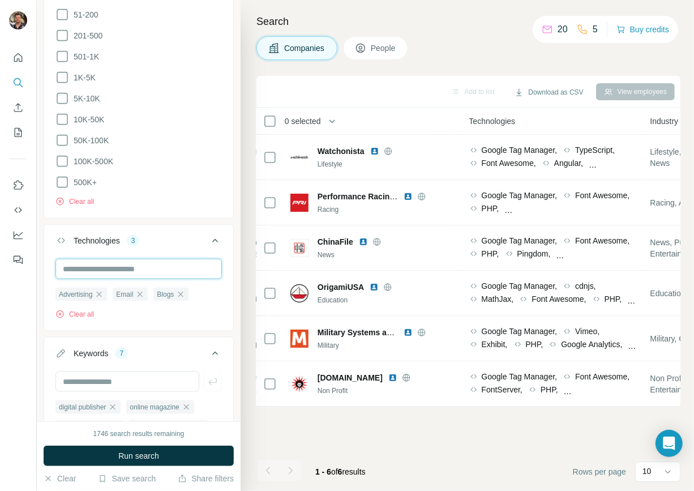
click at [123, 259] on input "text" at bounding box center [138, 269] width 166 height 20
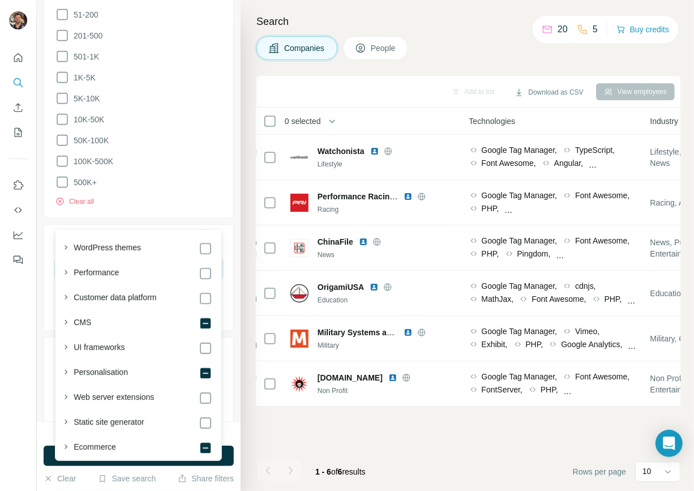
scroll to position [131, 0]
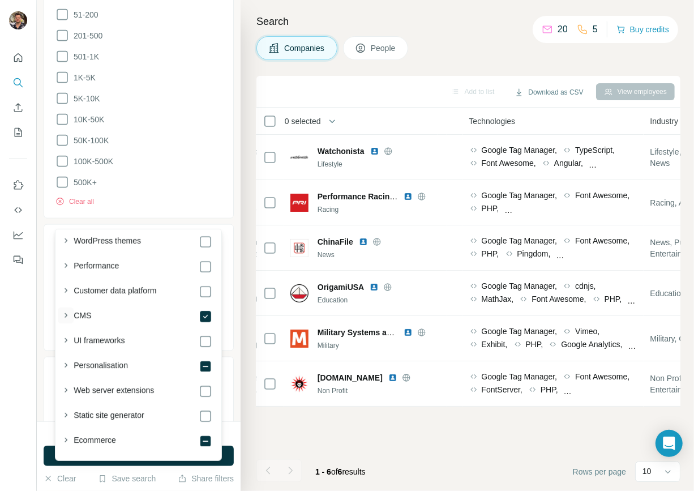
click at [65, 310] on icon "button" at bounding box center [65, 315] width 11 height 11
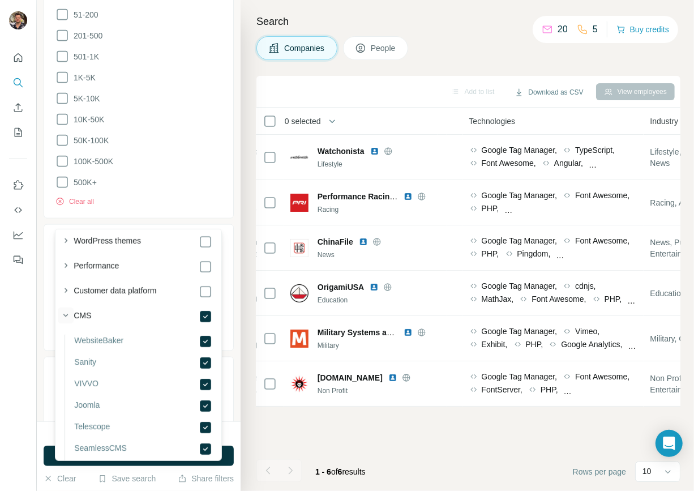
click at [66, 316] on icon "button" at bounding box center [65, 315] width 11 height 11
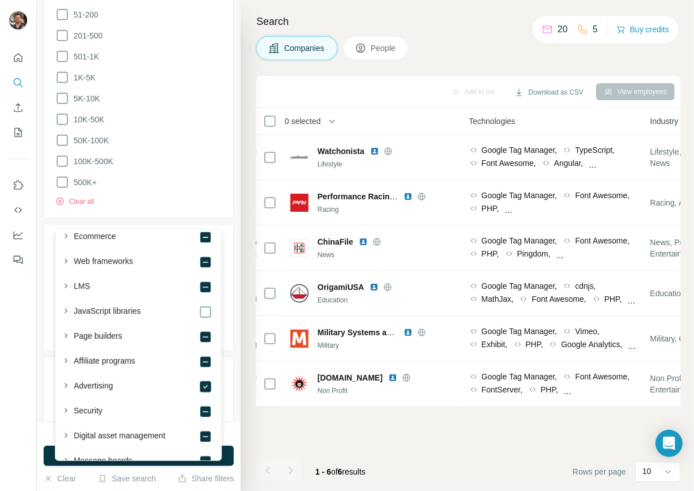
scroll to position [340, 0]
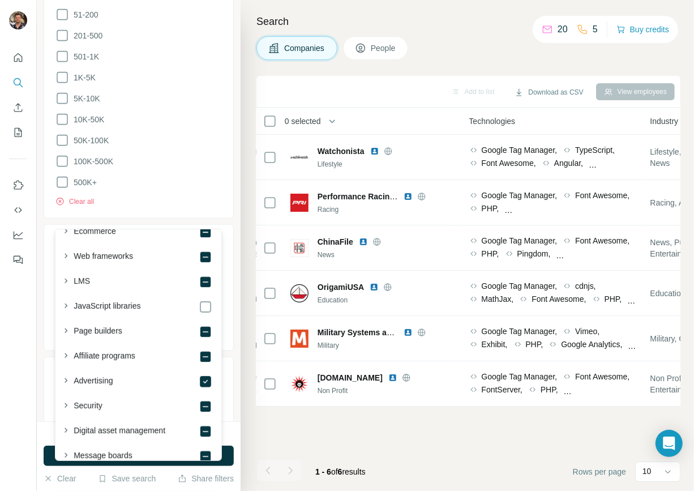
click at [50, 291] on div "CMS Advertising Email Blogs Clear all" at bounding box center [138, 303] width 189 height 89
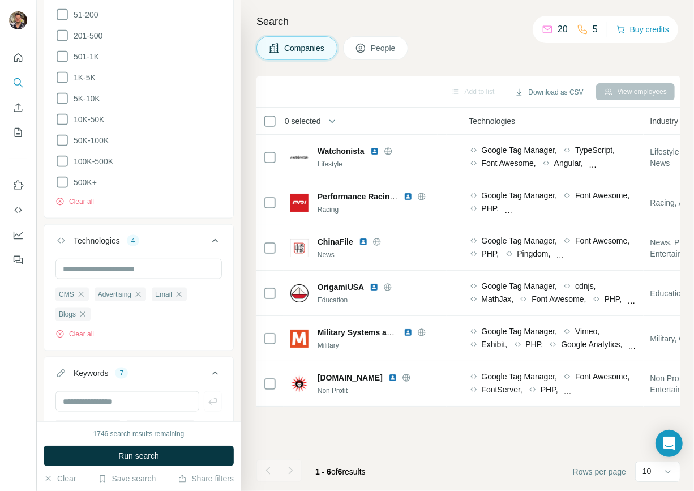
click at [182, 175] on li "500K+" at bounding box center [138, 182] width 166 height 14
click at [133, 450] on span "Run search" at bounding box center [138, 455] width 41 height 11
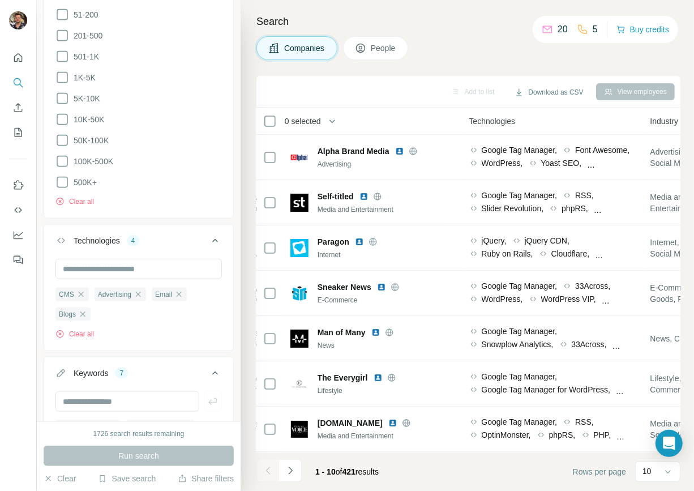
click at [298, 119] on span "0 selected" at bounding box center [303, 120] width 36 height 11
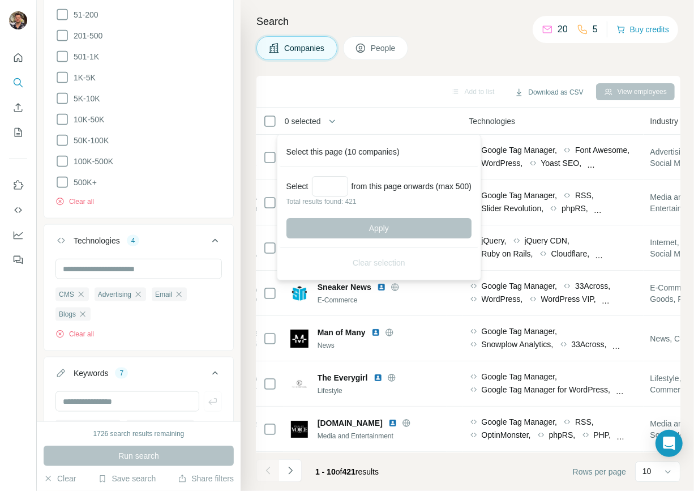
click at [330, 175] on div "Select from this page onwards (max 500) Total results found: 421 Apply" at bounding box center [379, 207] width 199 height 81
click at [336, 181] on input "Select a number (up to 500)" at bounding box center [330, 186] width 36 height 20
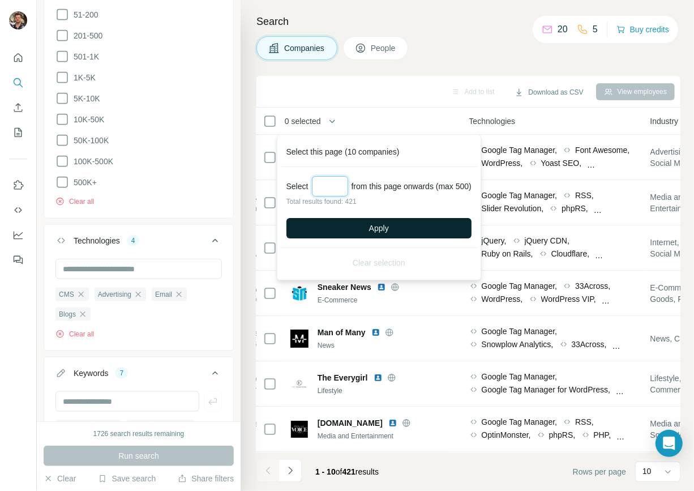
type input "***"
click at [360, 218] on button "Apply" at bounding box center [378, 228] width 185 height 20
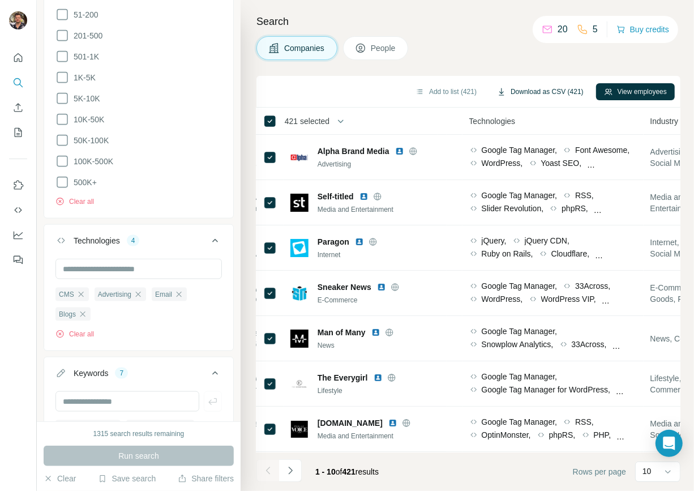
click at [515, 92] on button "Download as CSV (421)" at bounding box center [540, 91] width 102 height 17
